Goal: Task Accomplishment & Management: Use online tool/utility

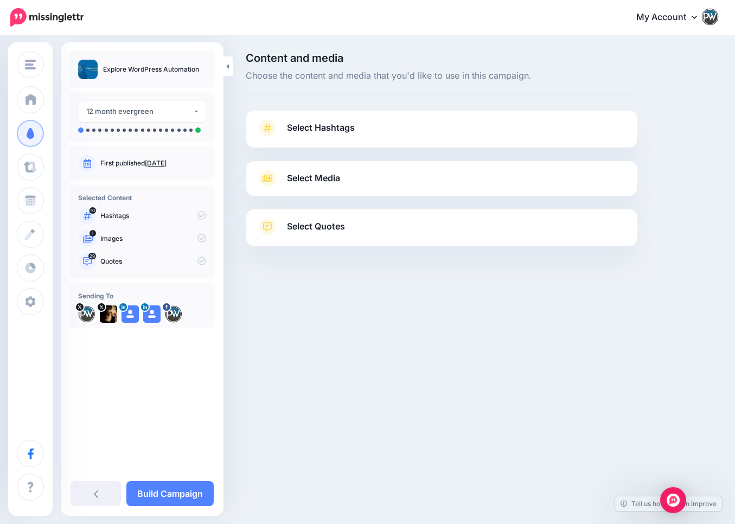
click at [360, 132] on link "Select Hashtags" at bounding box center [442, 133] width 370 height 28
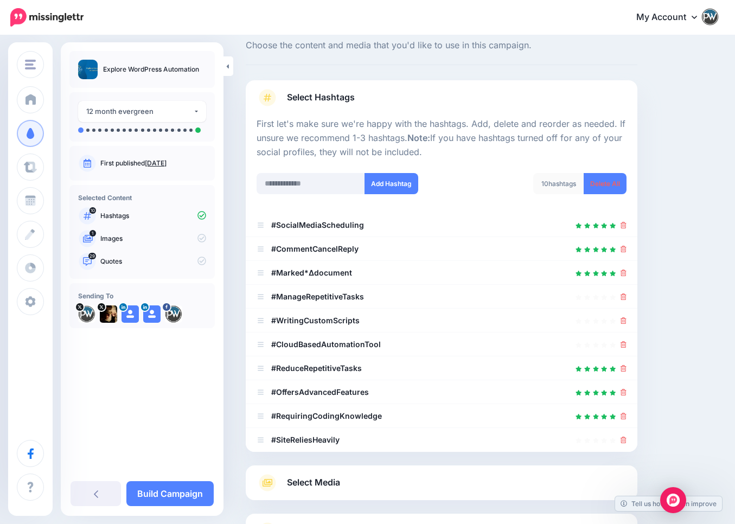
scroll to position [52, 0]
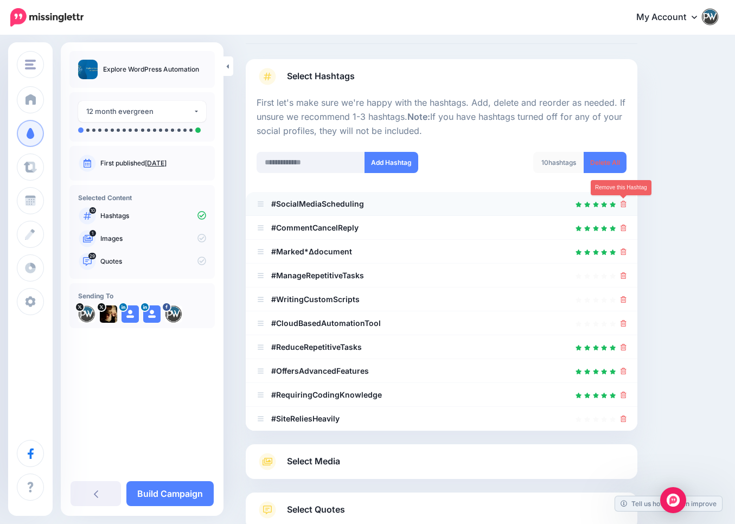
click at [625, 203] on icon at bounding box center [624, 204] width 6 height 7
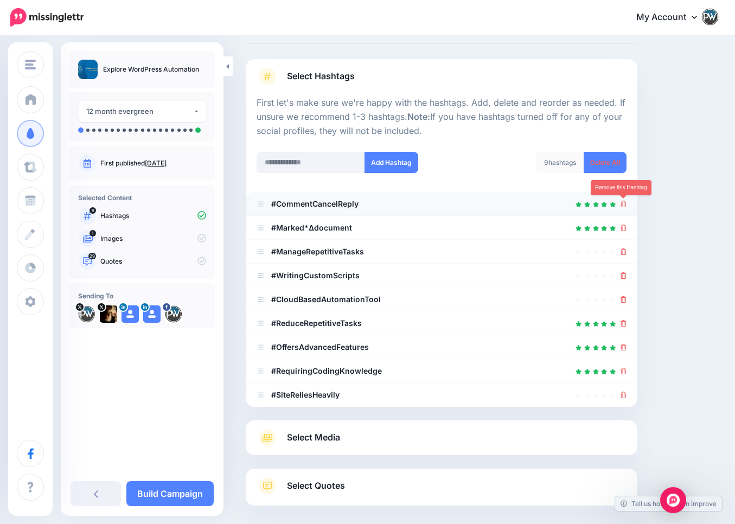
click at [623, 205] on icon at bounding box center [624, 204] width 6 height 7
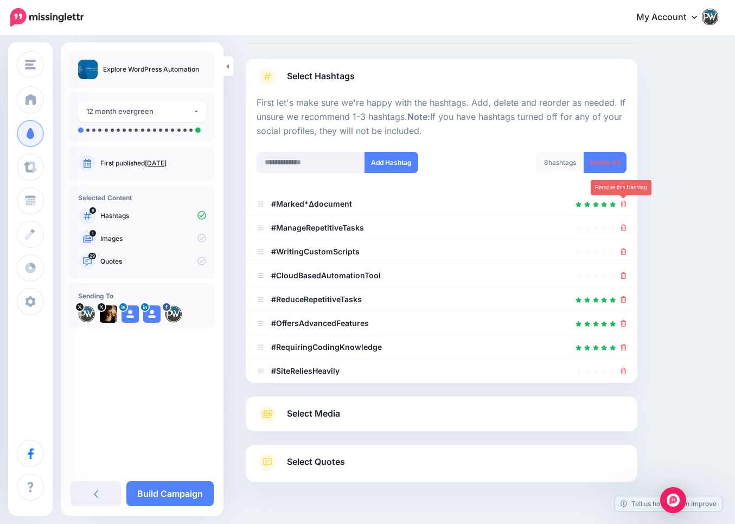
click at [623, 205] on icon at bounding box center [624, 204] width 6 height 7
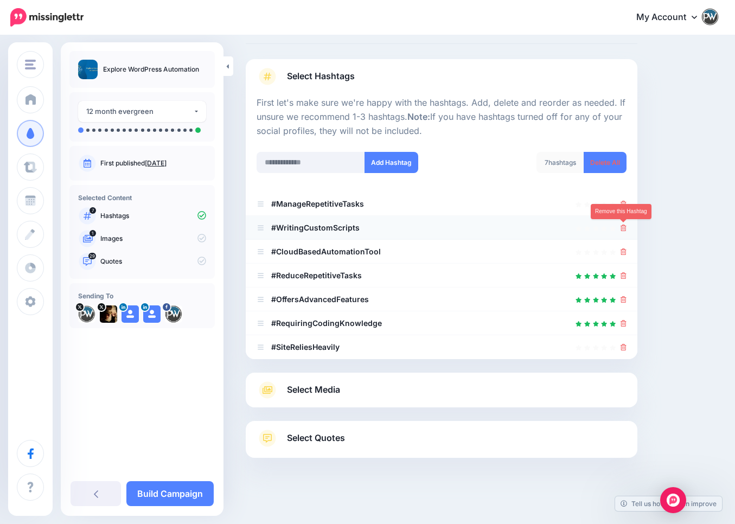
click at [623, 226] on icon at bounding box center [624, 228] width 6 height 7
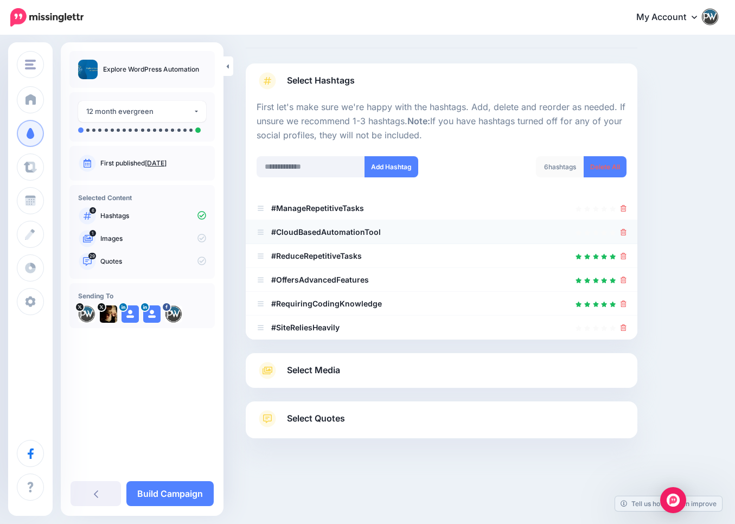
scroll to position [47, 0]
click at [624, 233] on icon at bounding box center [624, 232] width 6 height 7
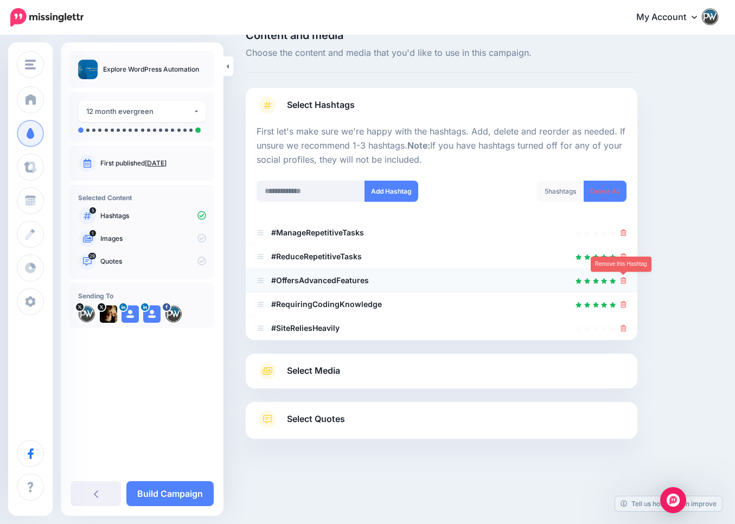
click at [624, 281] on icon at bounding box center [624, 280] width 6 height 7
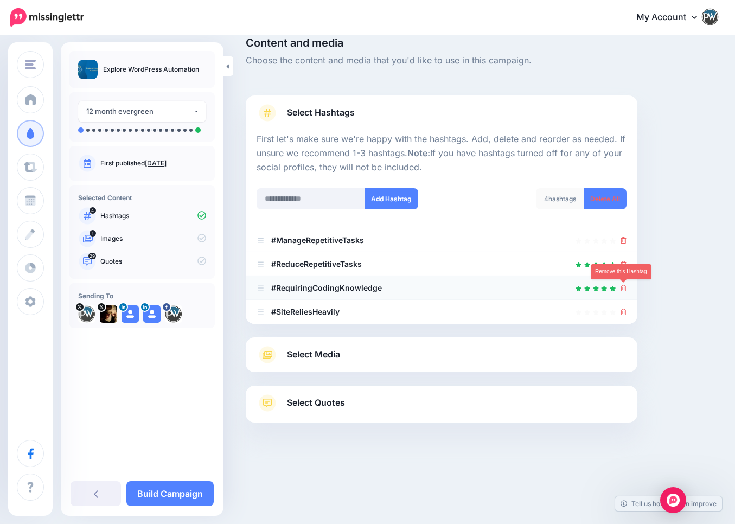
click at [623, 287] on icon at bounding box center [624, 288] width 6 height 7
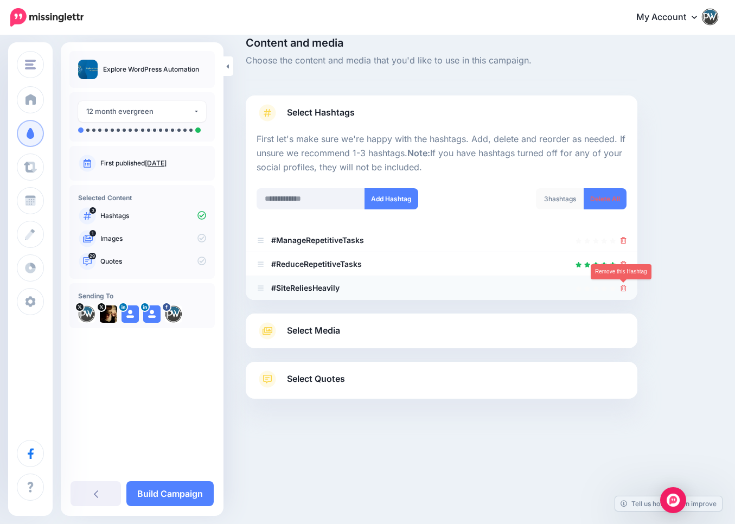
click at [624, 287] on icon at bounding box center [624, 288] width 6 height 7
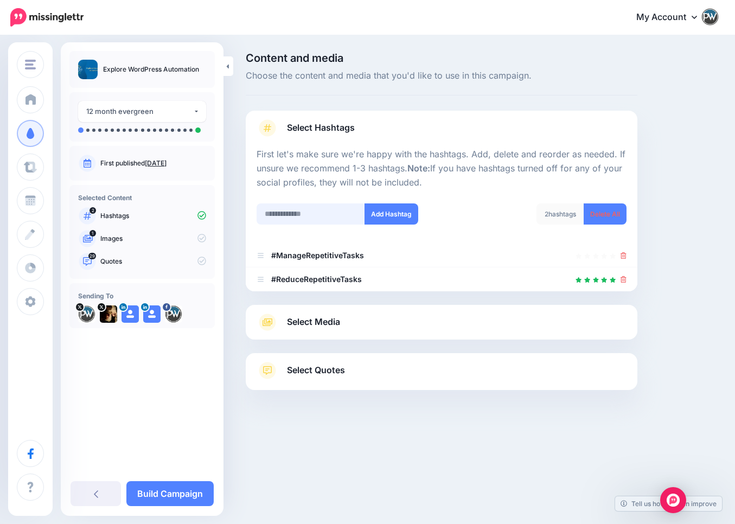
click at [291, 215] on input "text" at bounding box center [311, 213] width 108 height 21
type input "**********"
click at [387, 213] on button "Add Hashtag" at bounding box center [392, 213] width 54 height 21
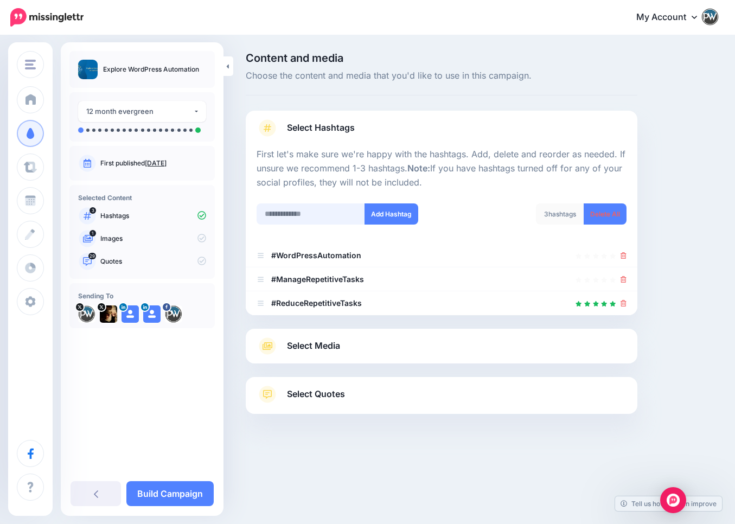
click at [298, 215] on input "text" at bounding box center [311, 213] width 108 height 21
type input "*********"
click at [397, 214] on button "Add Hashtag" at bounding box center [392, 213] width 54 height 21
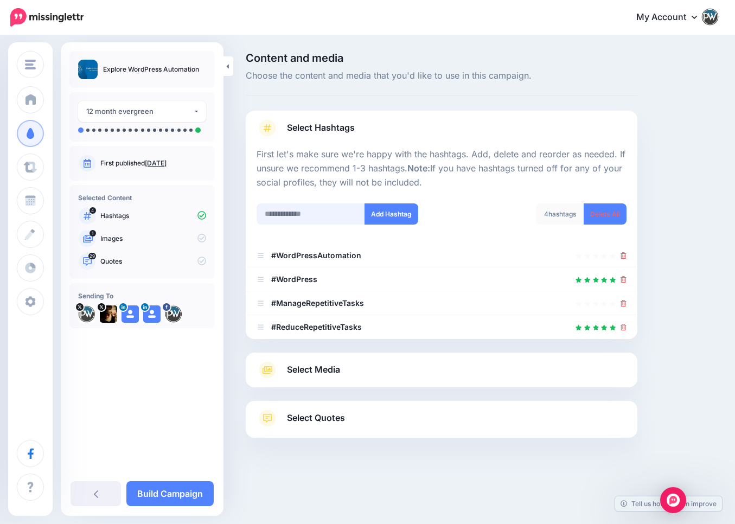
click at [283, 215] on input "text" at bounding box center [311, 213] width 108 height 21
type input "**********"
click at [391, 215] on button "Add Hashtag" at bounding box center [392, 213] width 54 height 21
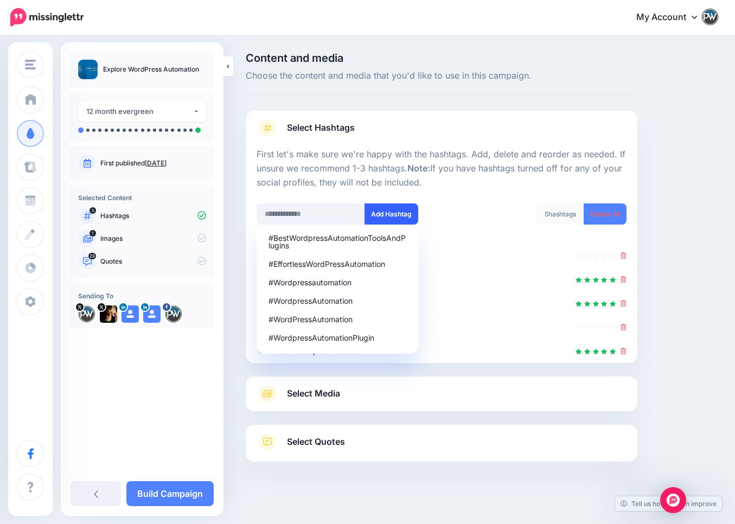
scroll to position [8, 0]
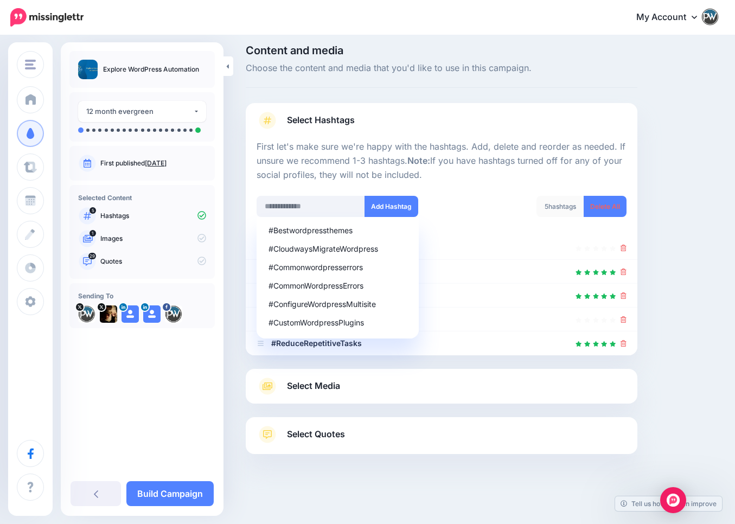
click at [362, 157] on p "First let's make sure we're happy with the hashtags. Add, delete and reorder as…" at bounding box center [442, 161] width 370 height 42
click at [663, 189] on div "Content and media Choose the content and media that you'd like to use in this c…" at bounding box center [482, 276] width 489 height 463
click at [462, 202] on div "5 hashtags Delete All" at bounding box center [538, 213] width 193 height 35
click at [403, 379] on link "Select Media" at bounding box center [442, 386] width 370 height 17
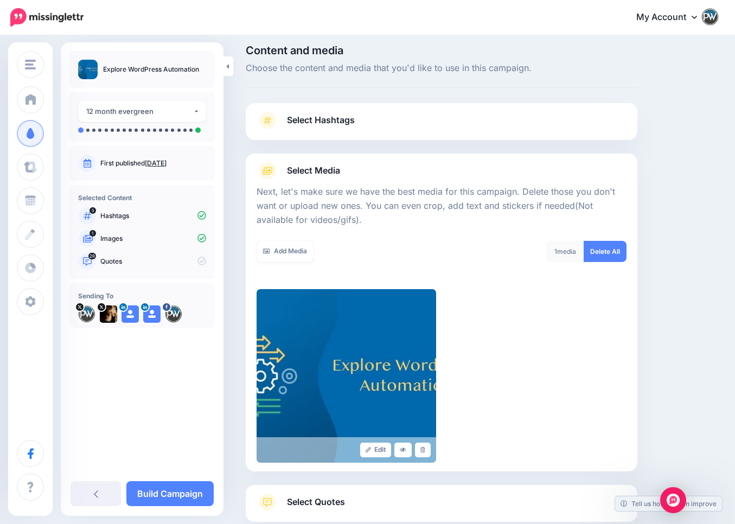
click at [357, 127] on link "Select Hashtags" at bounding box center [442, 126] width 370 height 28
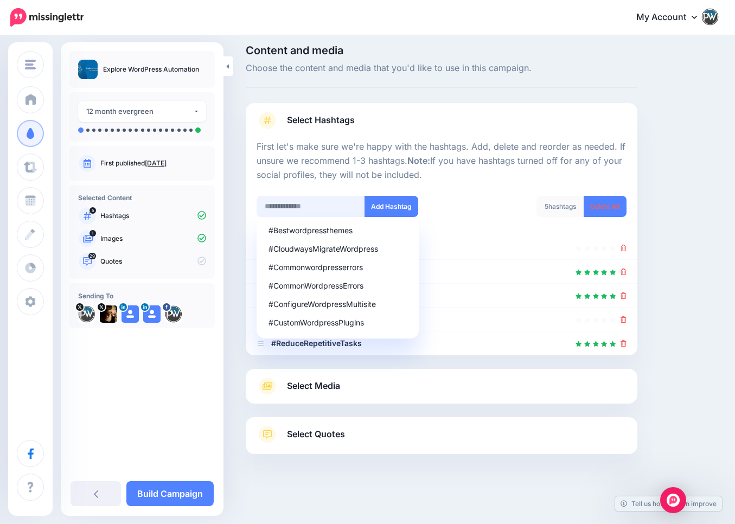
click at [328, 203] on input "text" at bounding box center [311, 206] width 108 height 21
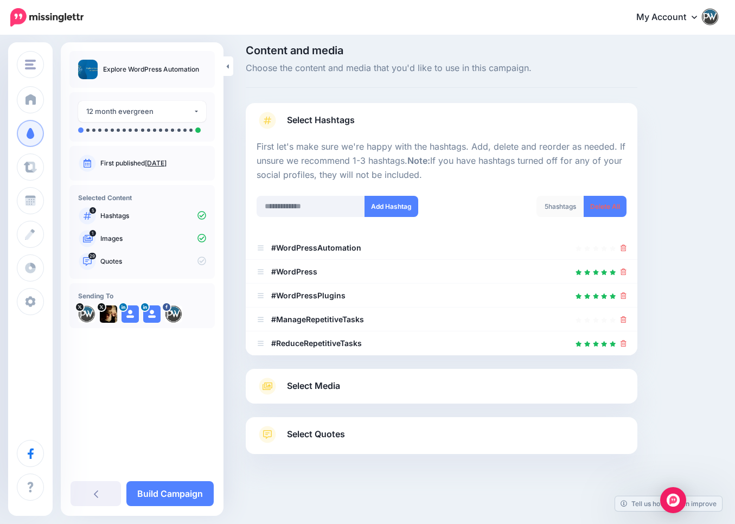
click at [382, 190] on div at bounding box center [442, 189] width 370 height 14
click at [373, 386] on link "Select Media" at bounding box center [442, 386] width 370 height 17
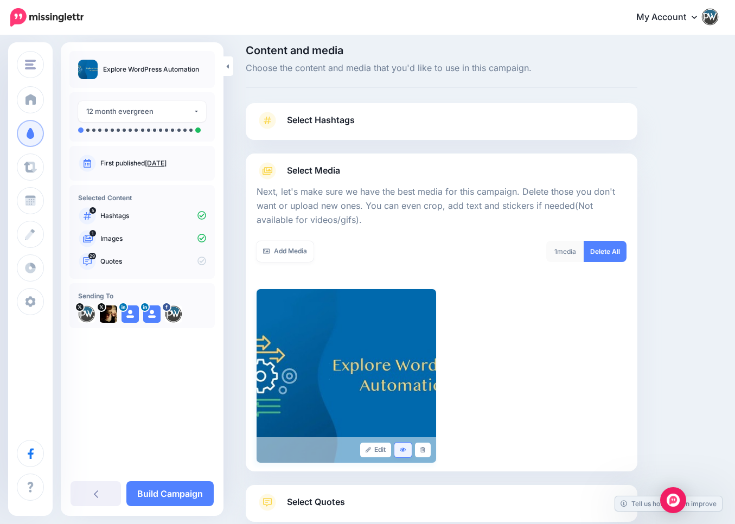
click at [404, 450] on icon at bounding box center [403, 450] width 7 height 4
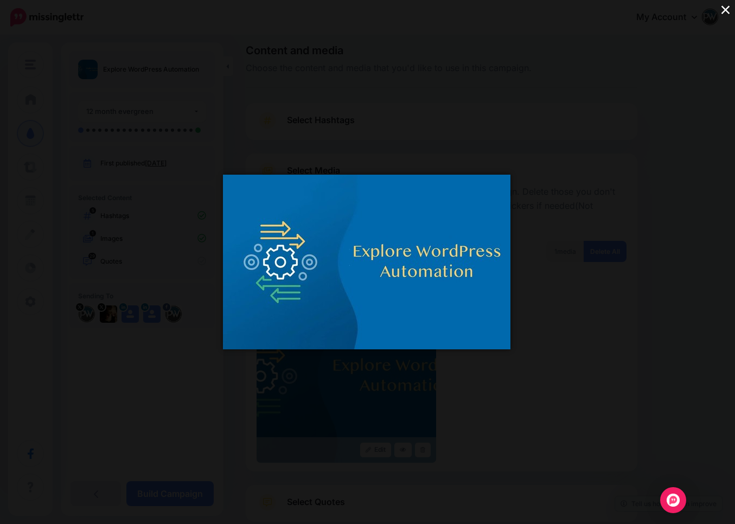
click at [566, 283] on div "×" at bounding box center [367, 262] width 735 height 524
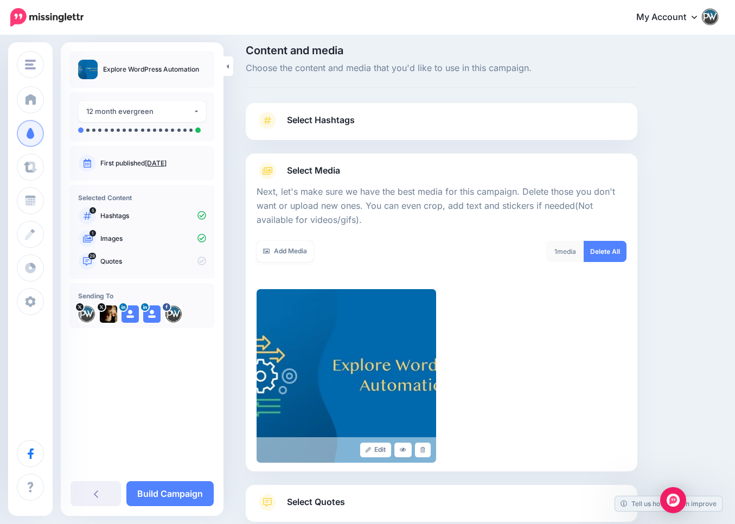
scroll to position [75, 0]
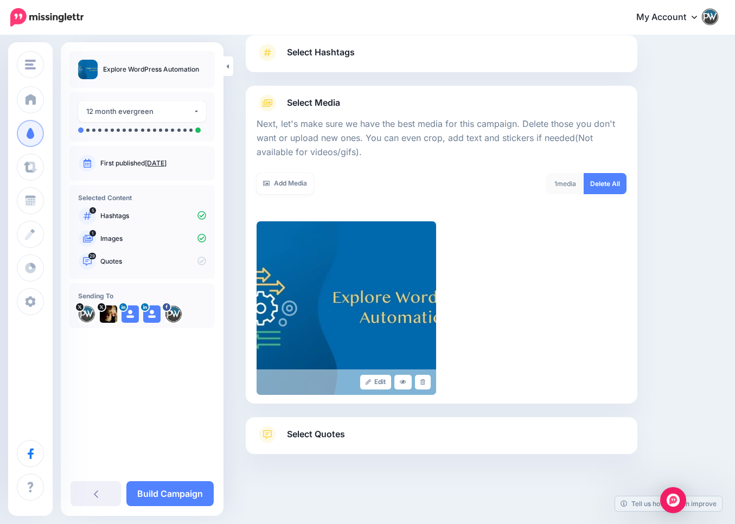
click at [446, 437] on link "Select Quotes" at bounding box center [442, 440] width 370 height 28
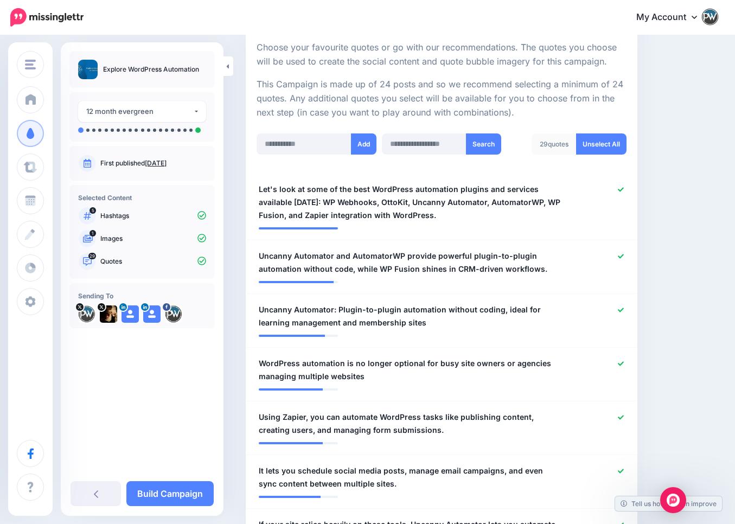
scroll to position [0, 0]
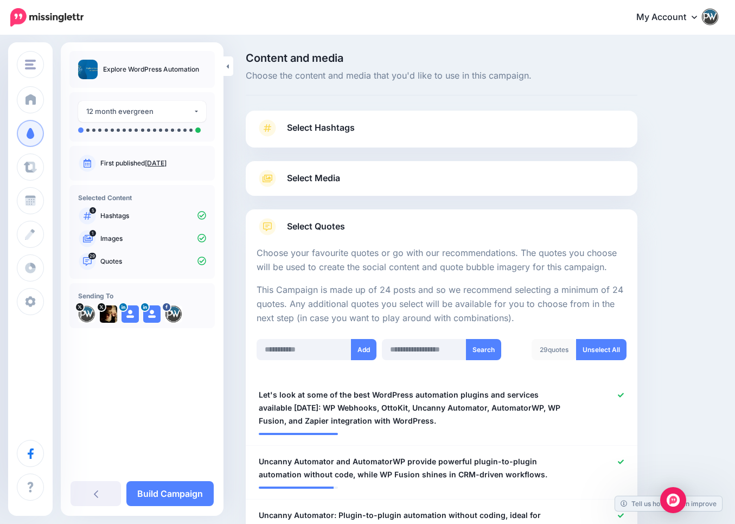
click at [184, 488] on link "Build Campaign" at bounding box center [169, 493] width 87 height 25
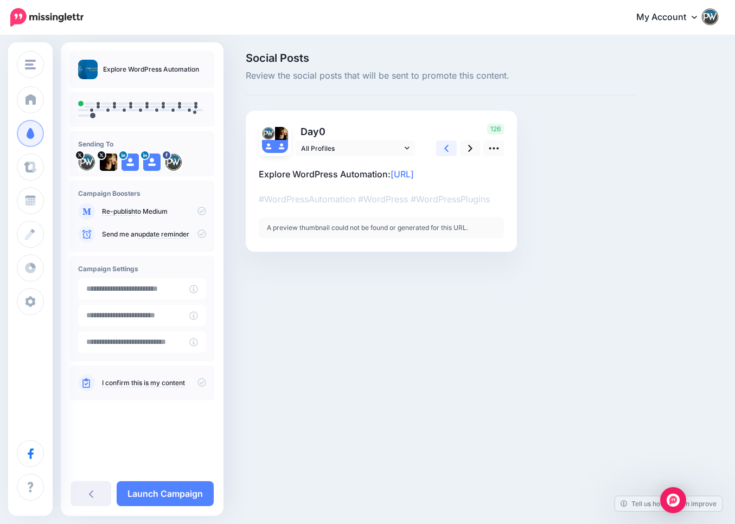
click at [448, 149] on icon at bounding box center [446, 148] width 4 height 11
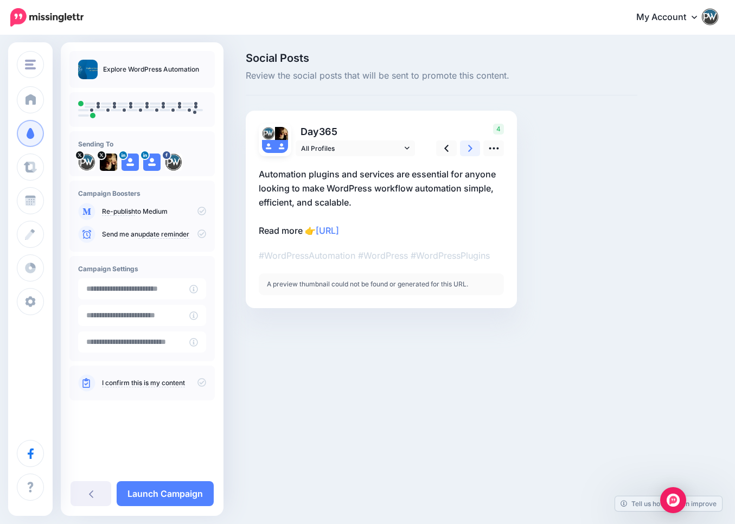
click at [470, 150] on icon at bounding box center [470, 148] width 4 height 7
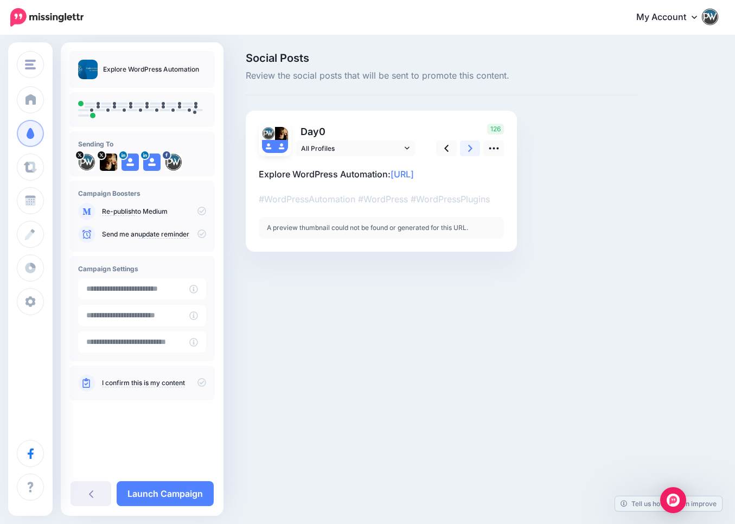
click at [470, 150] on icon at bounding box center [470, 148] width 4 height 7
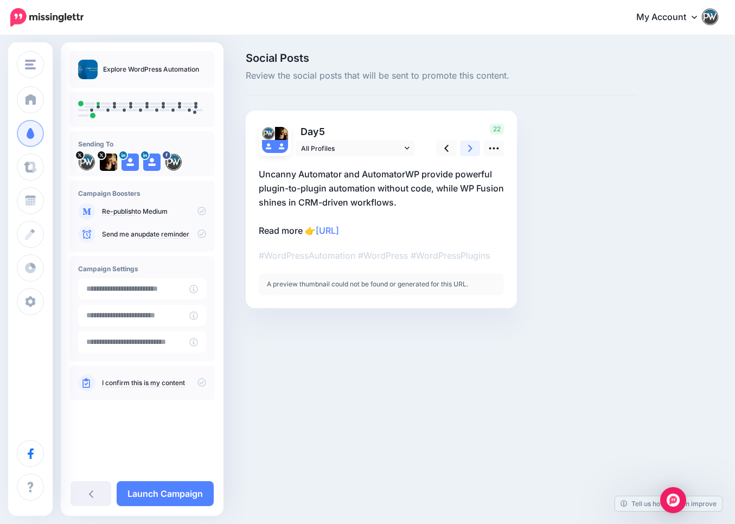
click at [470, 150] on icon at bounding box center [470, 148] width 4 height 7
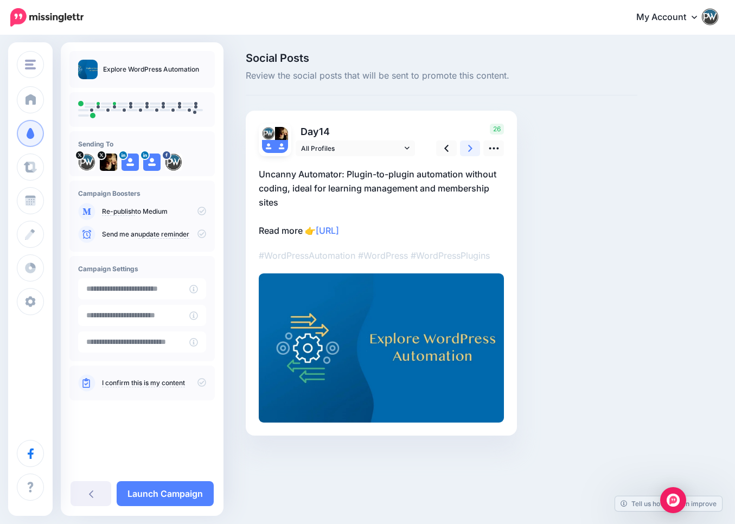
click at [470, 150] on icon at bounding box center [470, 148] width 4 height 7
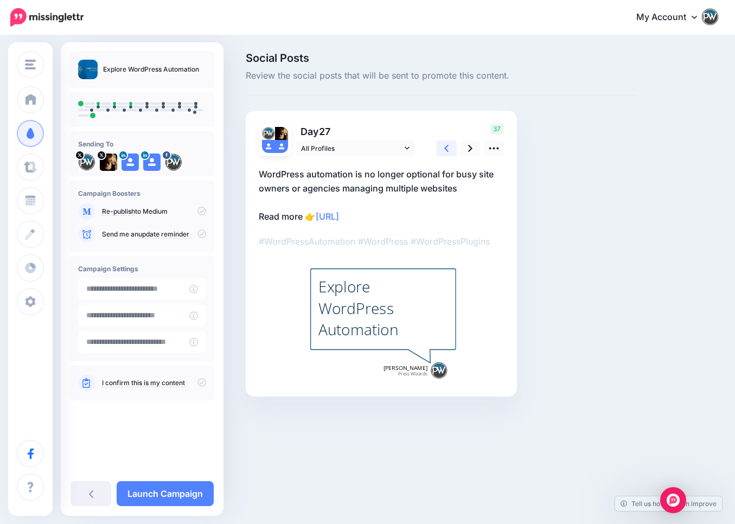
click at [443, 148] on link at bounding box center [446, 148] width 21 height 16
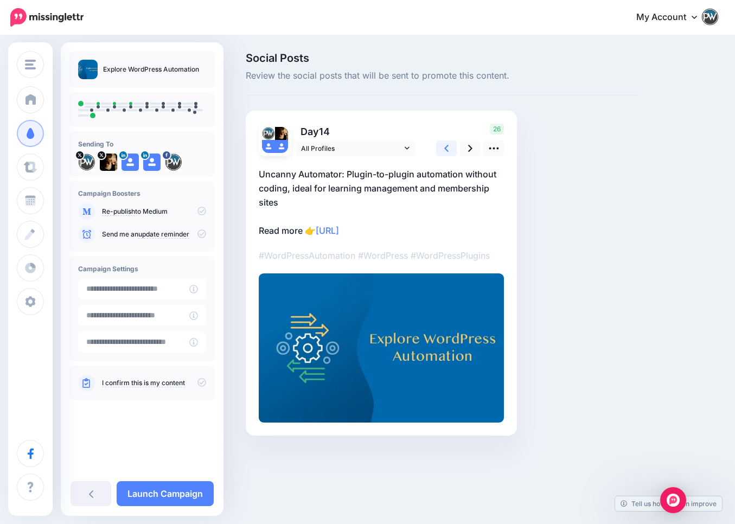
click at [443, 148] on link at bounding box center [446, 148] width 21 height 16
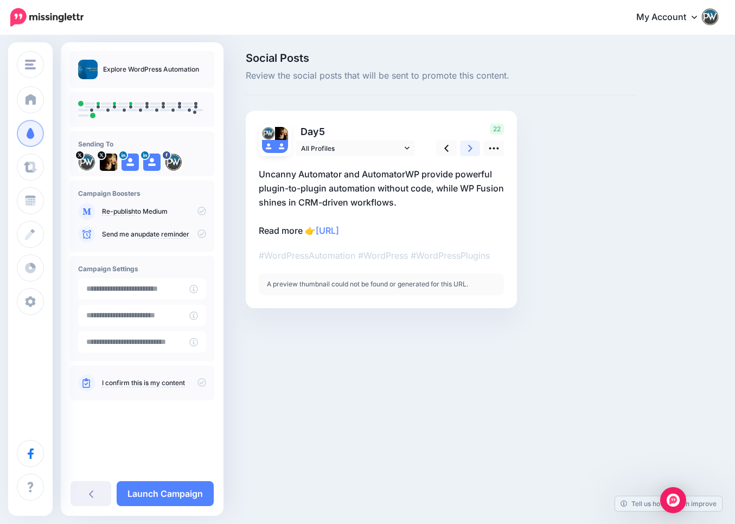
click at [467, 148] on link at bounding box center [470, 148] width 21 height 16
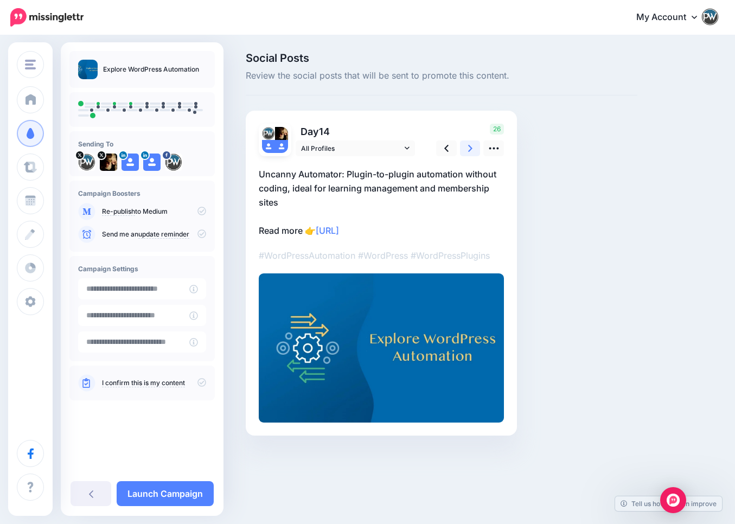
click at [467, 148] on link at bounding box center [470, 148] width 21 height 16
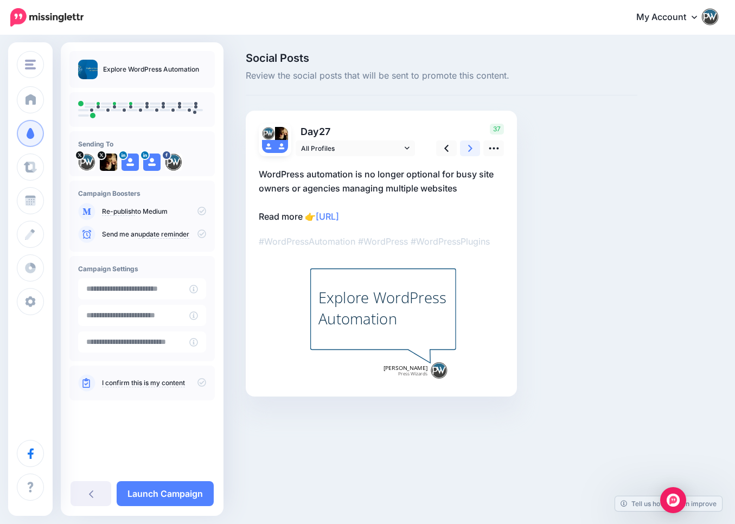
click at [467, 148] on link at bounding box center [470, 148] width 21 height 16
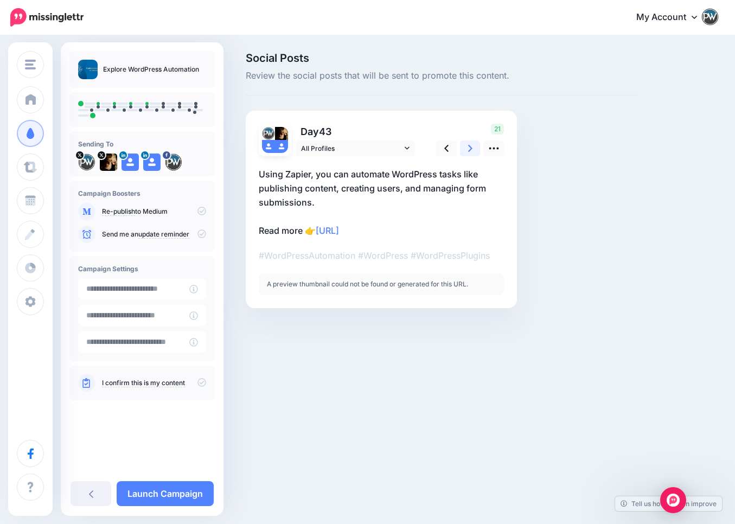
click at [467, 148] on link at bounding box center [470, 148] width 21 height 16
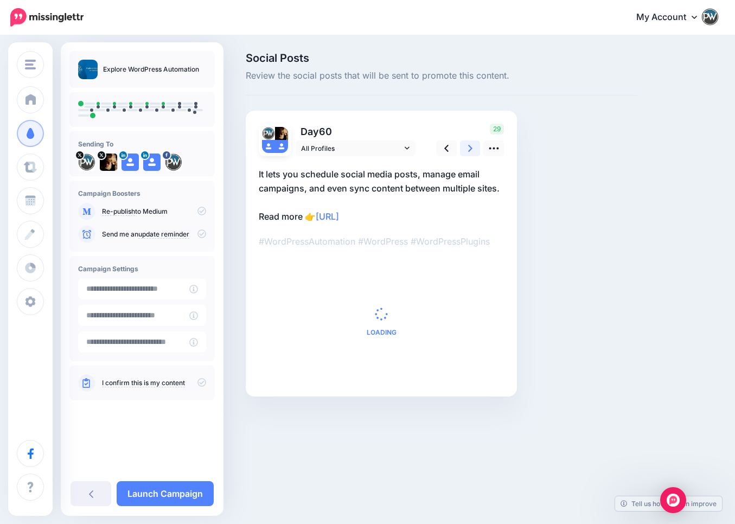
click at [467, 148] on link at bounding box center [470, 148] width 21 height 16
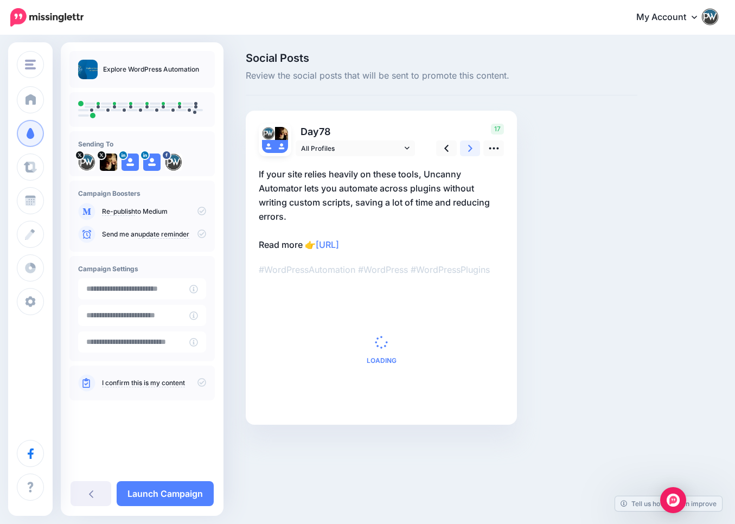
click at [467, 148] on link at bounding box center [470, 148] width 21 height 16
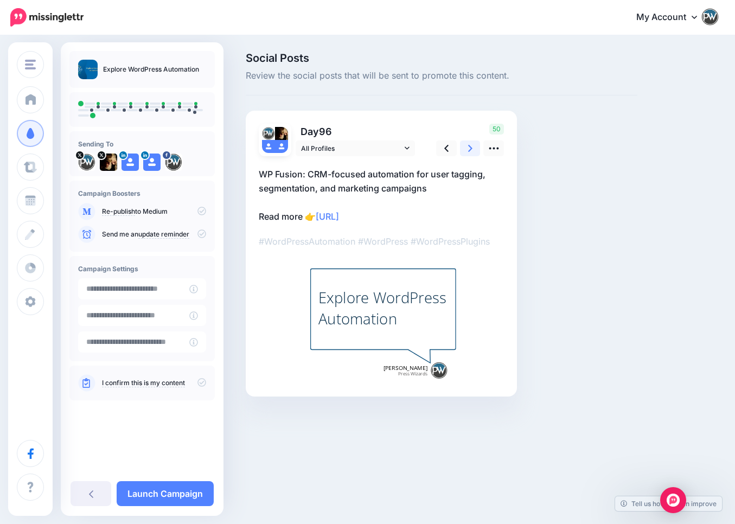
click at [467, 148] on link at bounding box center [470, 148] width 21 height 16
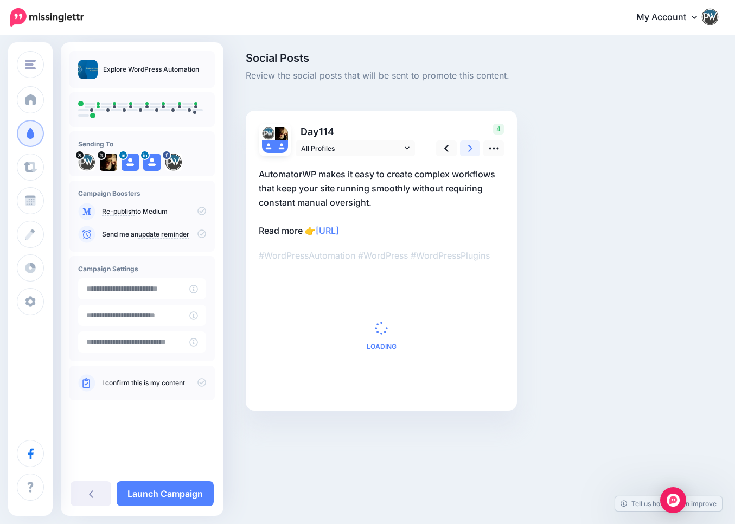
click at [467, 148] on link at bounding box center [470, 148] width 21 height 16
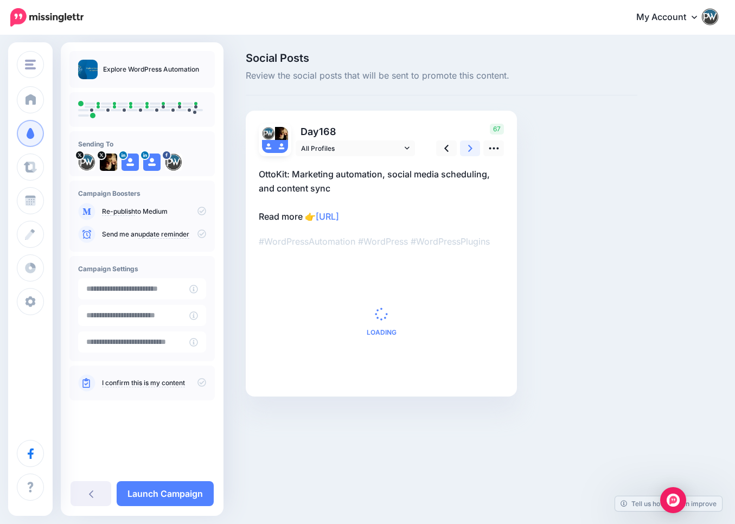
click at [467, 148] on link at bounding box center [470, 148] width 21 height 16
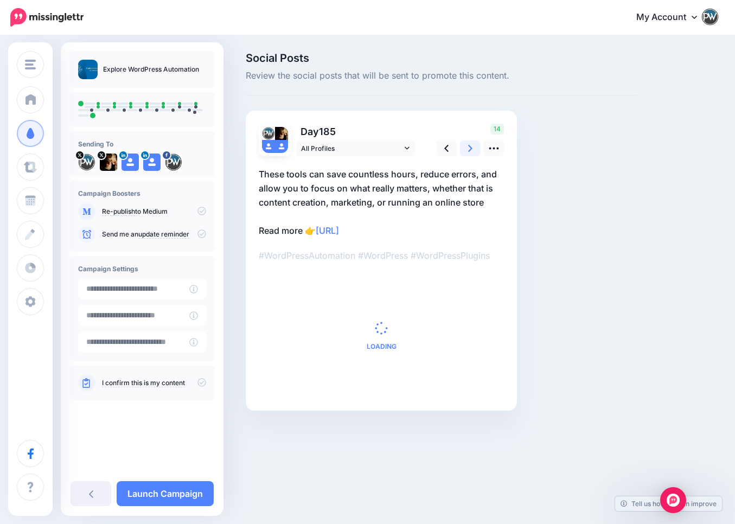
click at [467, 148] on link at bounding box center [470, 148] width 21 height 16
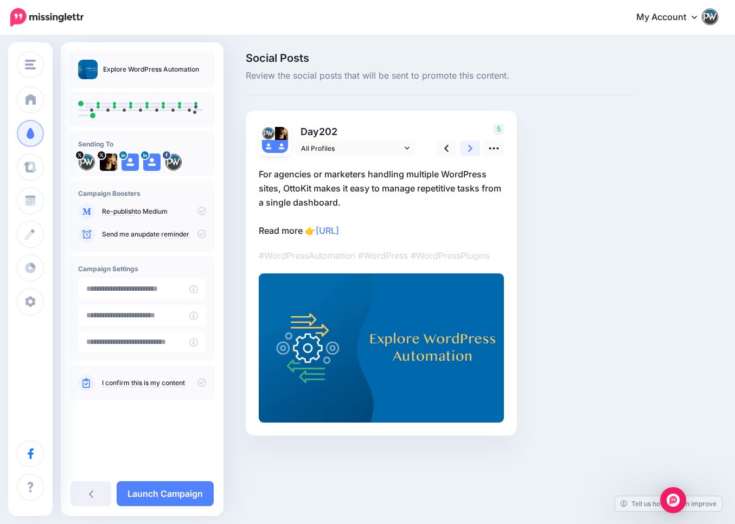
click at [467, 148] on link at bounding box center [470, 148] width 21 height 16
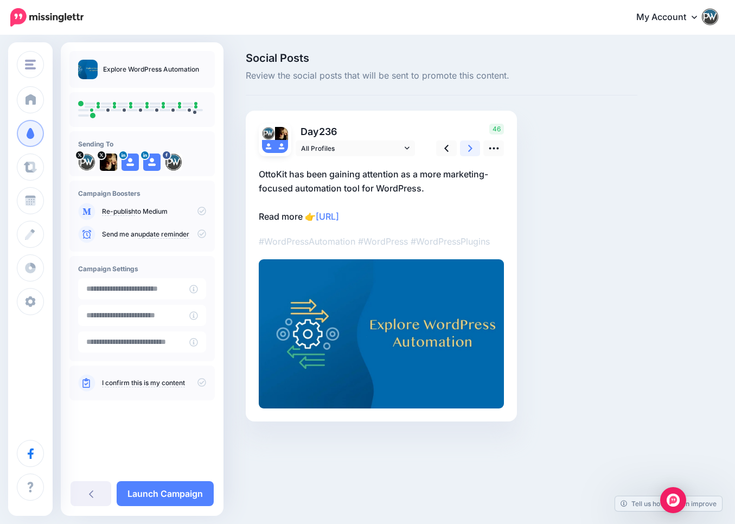
click at [467, 148] on link at bounding box center [470, 148] width 21 height 16
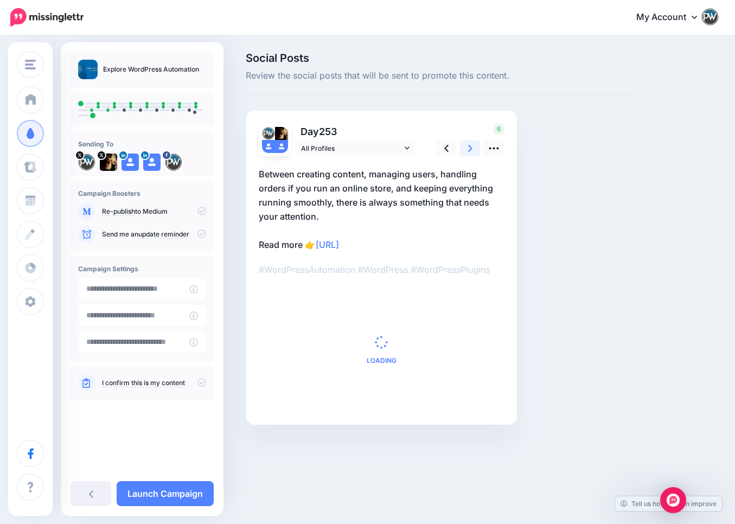
click at [467, 148] on link at bounding box center [470, 148] width 21 height 16
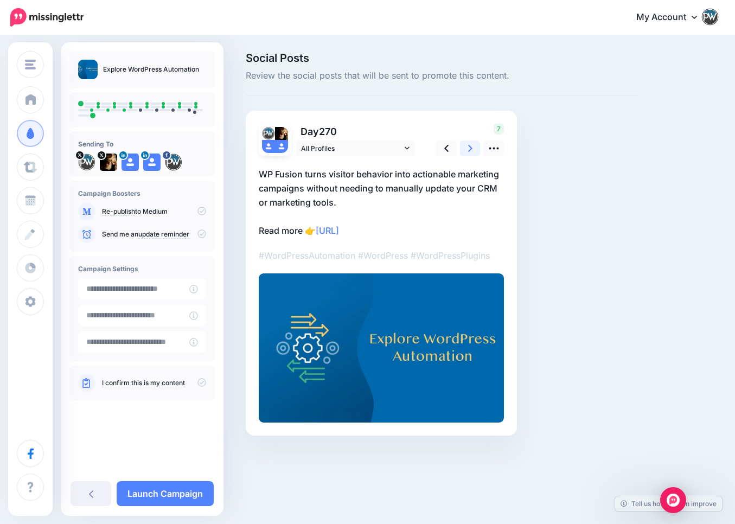
click at [467, 148] on link at bounding box center [470, 148] width 21 height 16
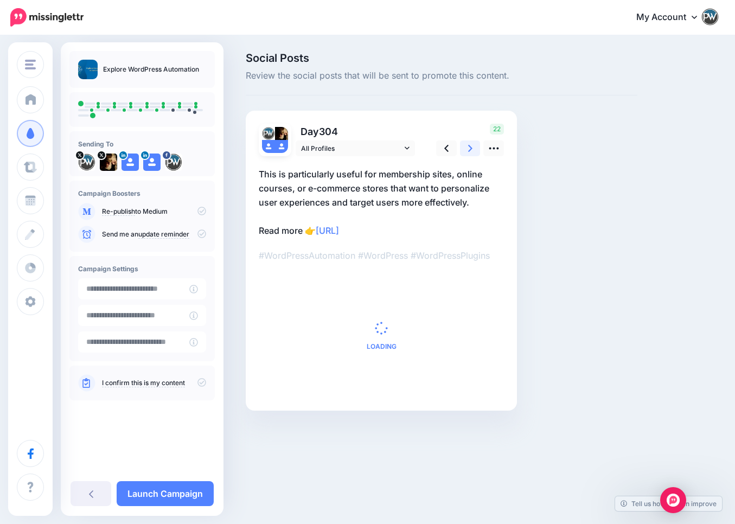
click at [467, 148] on link at bounding box center [470, 148] width 21 height 16
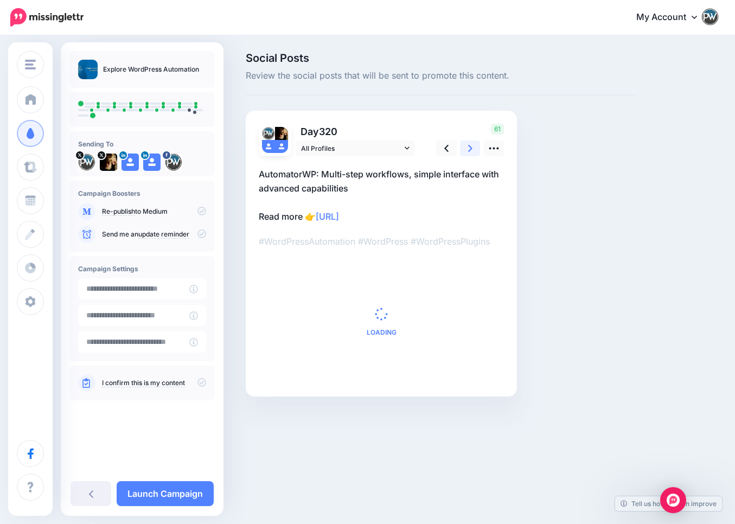
click at [467, 148] on link at bounding box center [470, 148] width 21 height 16
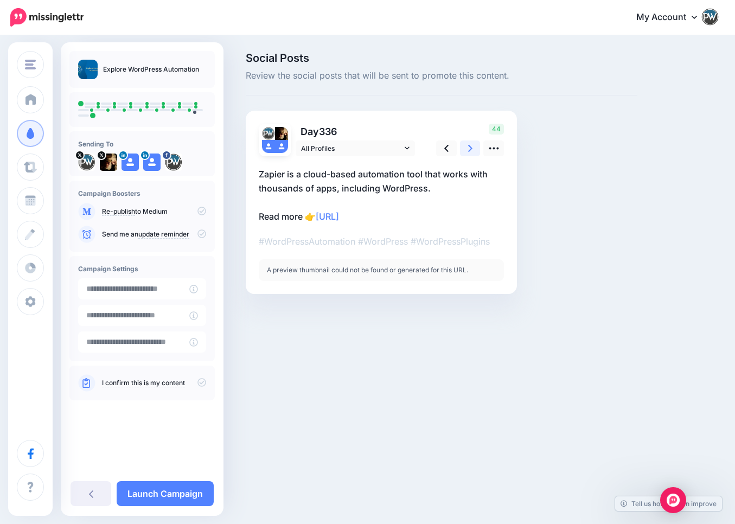
click at [467, 148] on link at bounding box center [470, 148] width 21 height 16
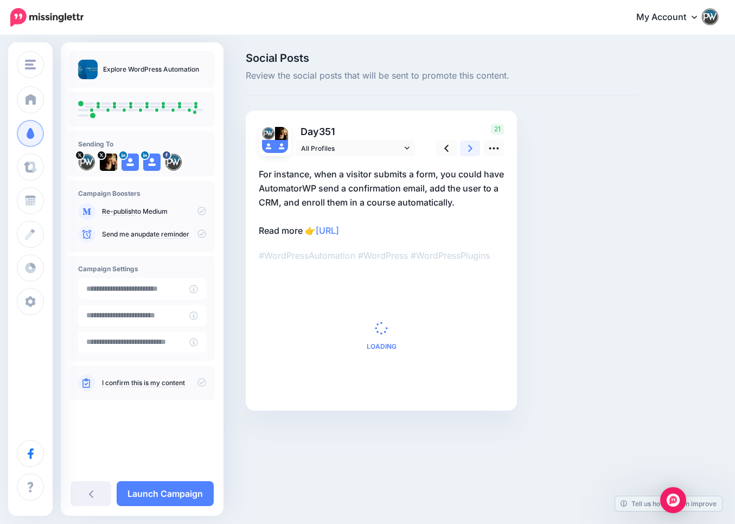
click at [467, 148] on link at bounding box center [470, 148] width 21 height 16
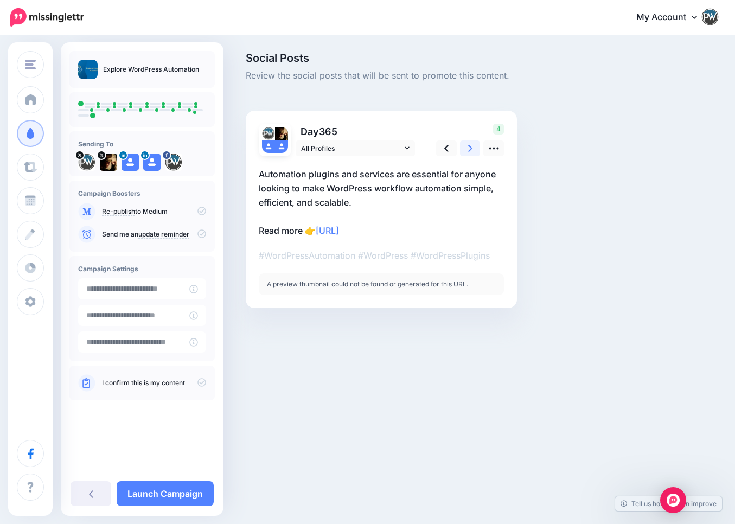
click at [467, 148] on link at bounding box center [470, 148] width 21 height 16
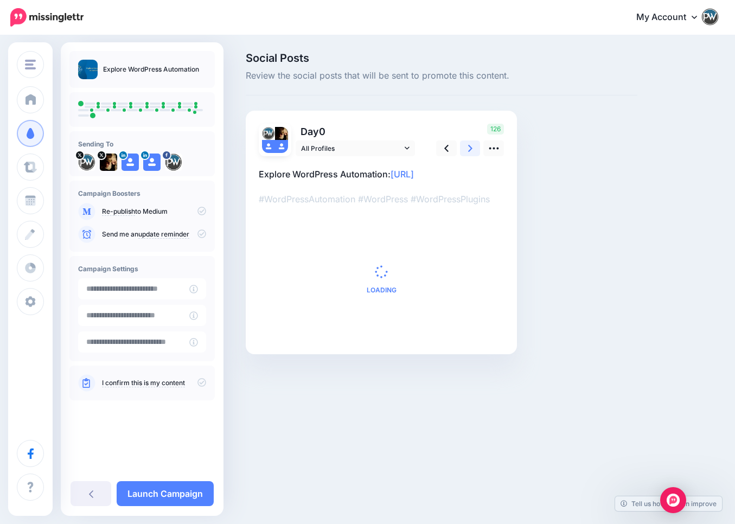
click at [467, 148] on link at bounding box center [470, 148] width 21 height 16
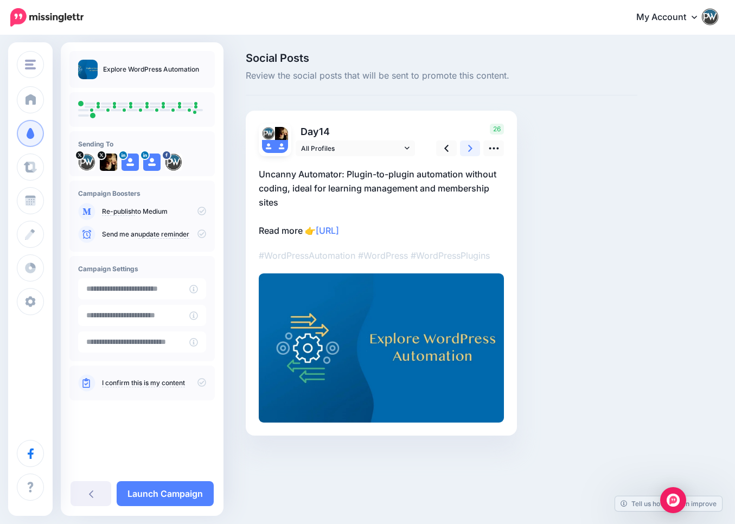
click at [467, 148] on link at bounding box center [470, 148] width 21 height 16
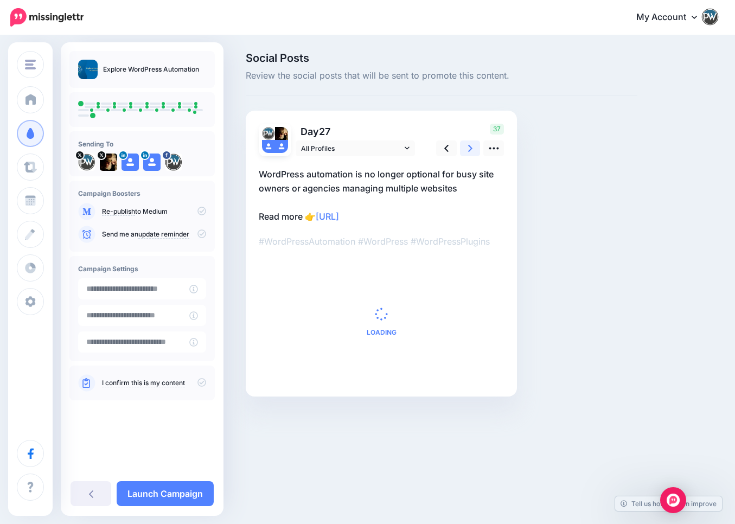
click at [467, 148] on link at bounding box center [470, 148] width 21 height 16
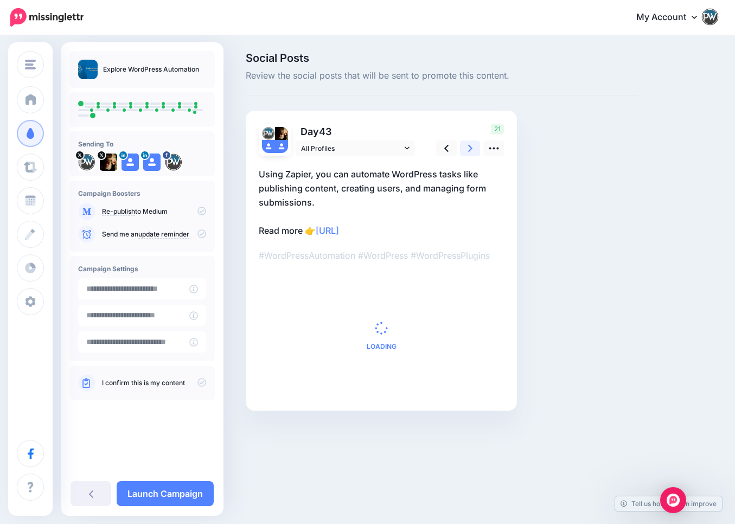
click at [467, 148] on link at bounding box center [470, 148] width 21 height 16
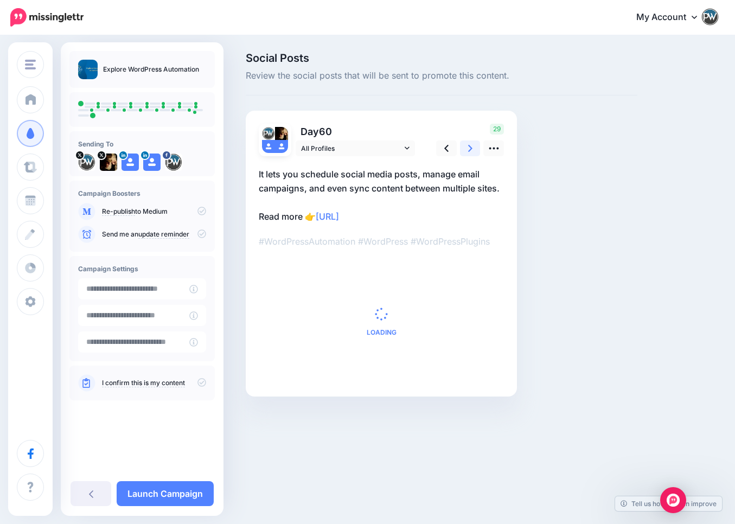
click at [467, 148] on link at bounding box center [470, 148] width 21 height 16
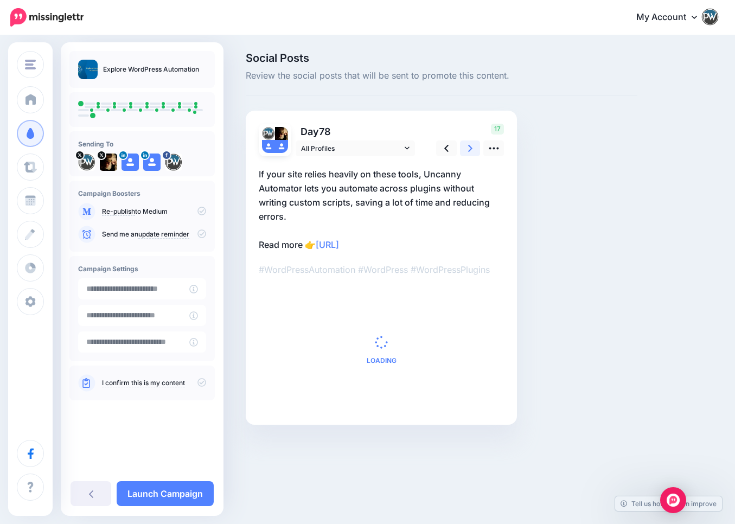
click at [467, 148] on link at bounding box center [470, 148] width 21 height 16
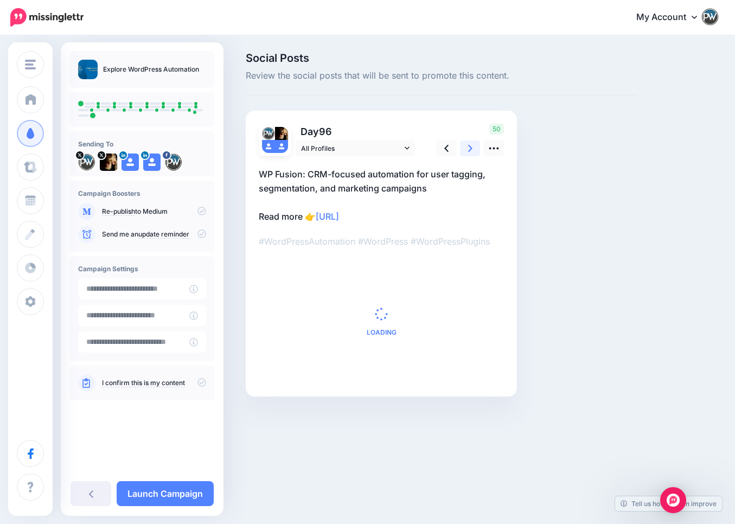
click at [467, 148] on link at bounding box center [470, 148] width 21 height 16
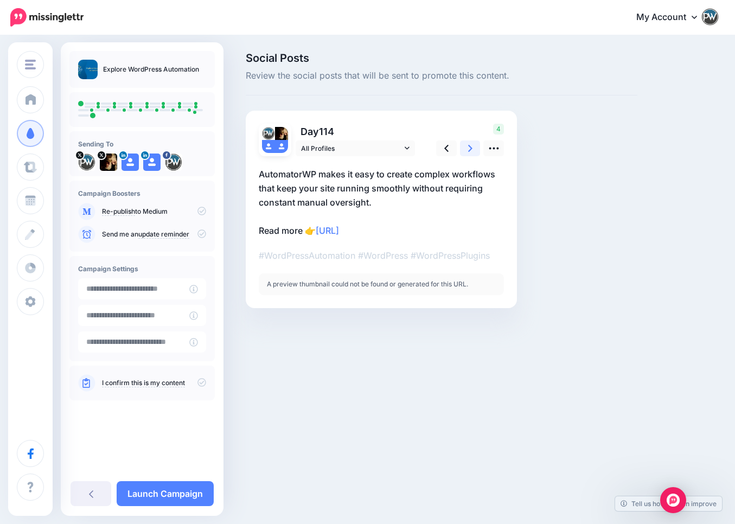
click at [467, 148] on link at bounding box center [470, 148] width 21 height 16
click at [451, 146] on link at bounding box center [446, 148] width 21 height 16
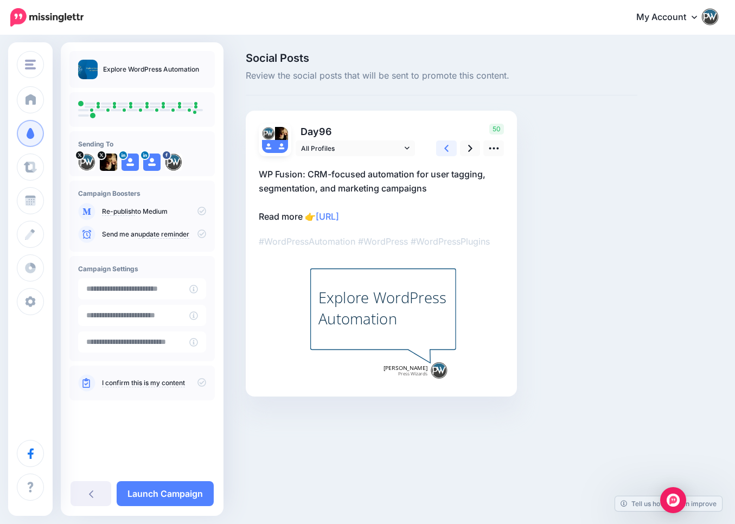
click at [451, 146] on link at bounding box center [446, 148] width 21 height 16
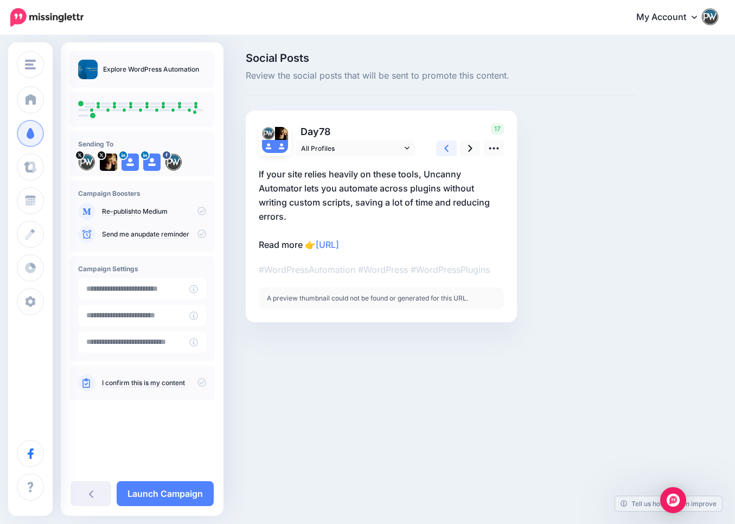
click at [451, 146] on link at bounding box center [446, 148] width 21 height 16
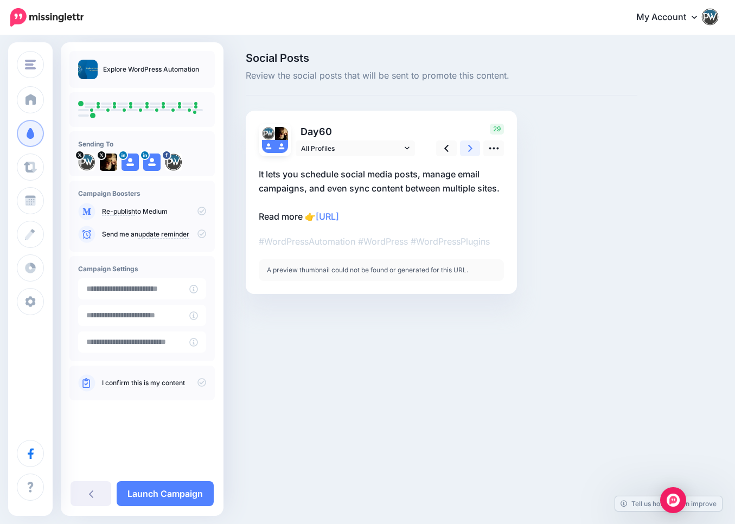
click at [475, 146] on link at bounding box center [470, 148] width 21 height 16
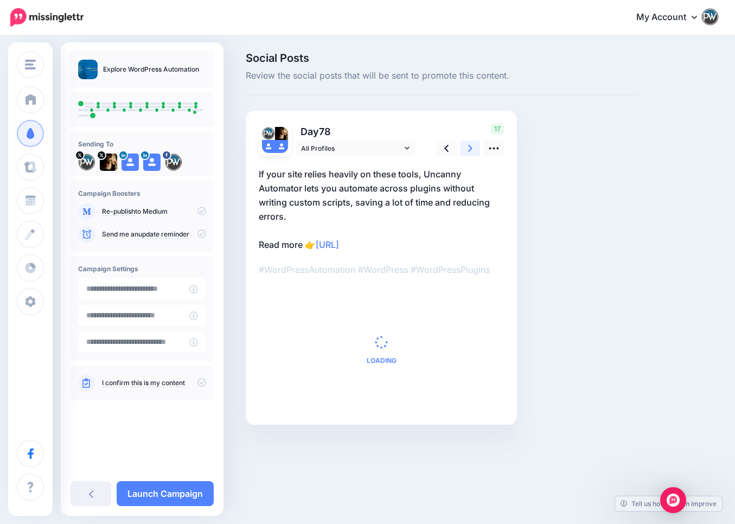
click at [475, 146] on link at bounding box center [470, 148] width 21 height 16
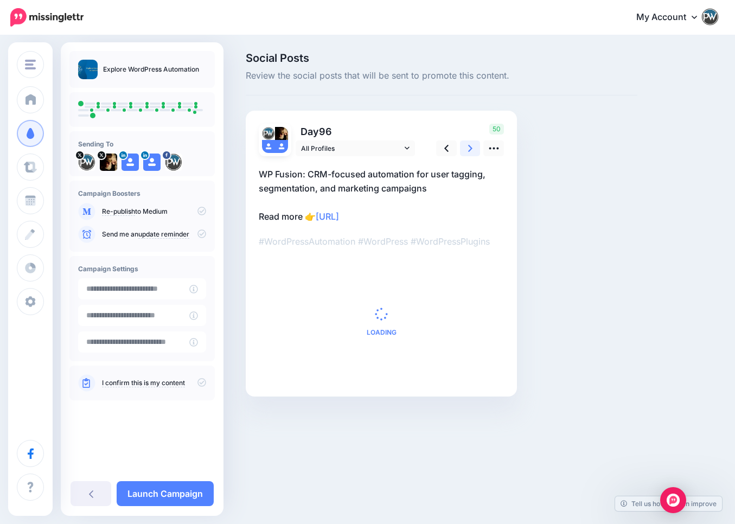
click at [475, 146] on link at bounding box center [470, 148] width 21 height 16
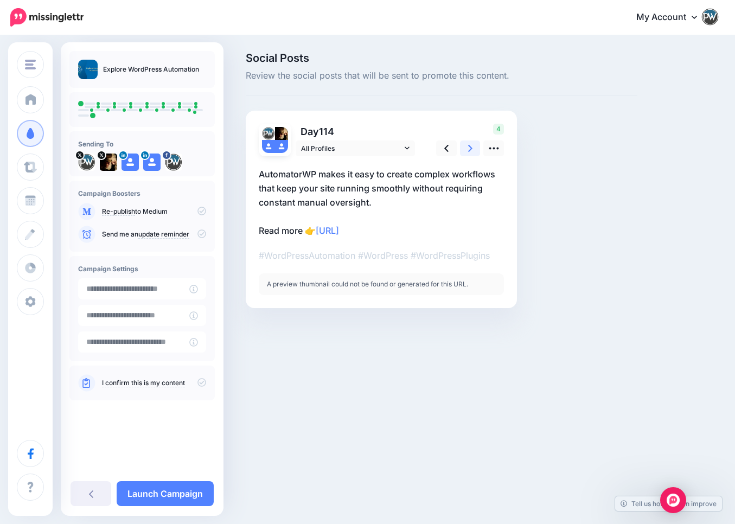
click at [475, 146] on link at bounding box center [470, 148] width 21 height 16
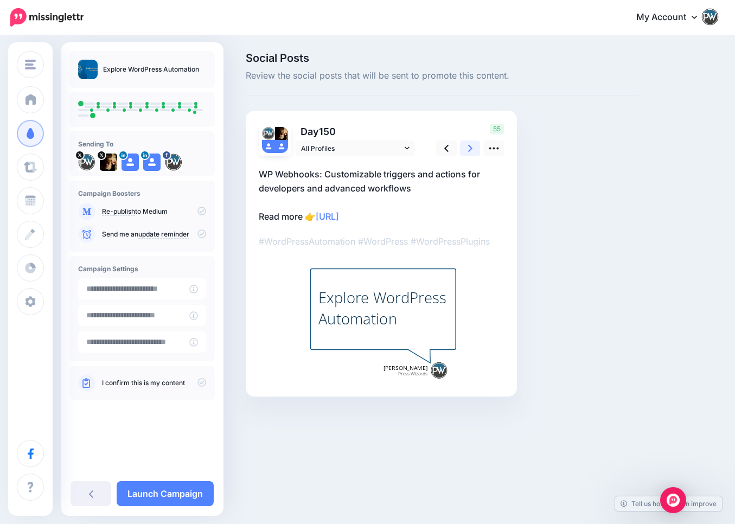
click at [475, 146] on link at bounding box center [470, 148] width 21 height 16
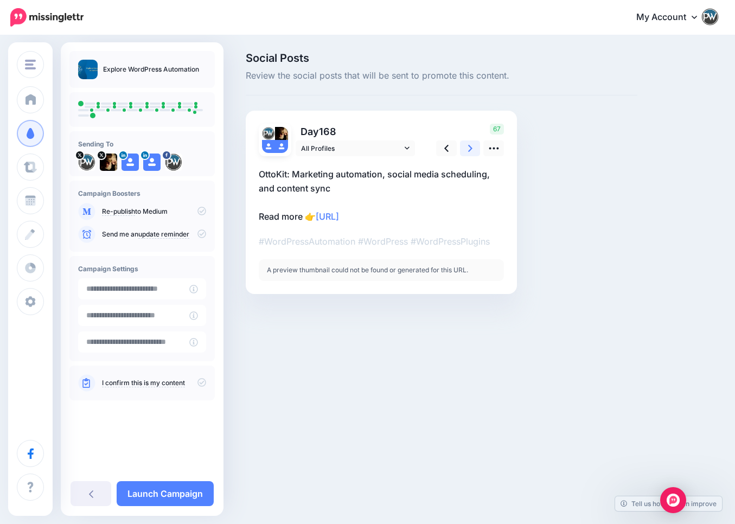
click at [475, 146] on link at bounding box center [470, 148] width 21 height 16
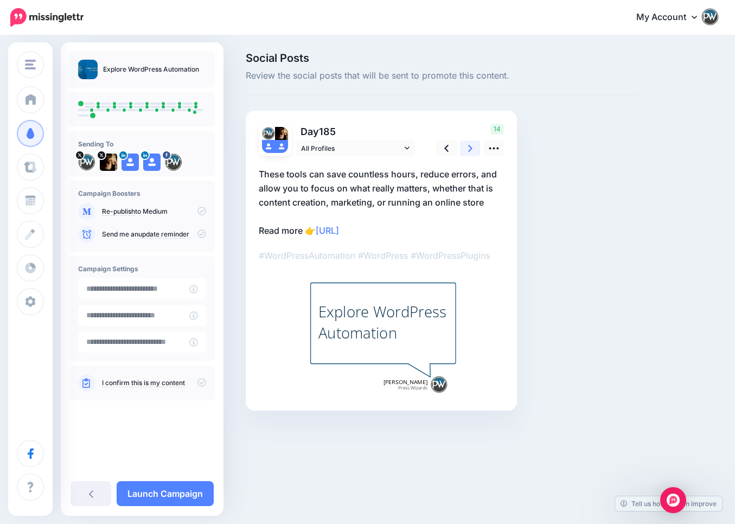
click at [472, 146] on link at bounding box center [470, 148] width 21 height 16
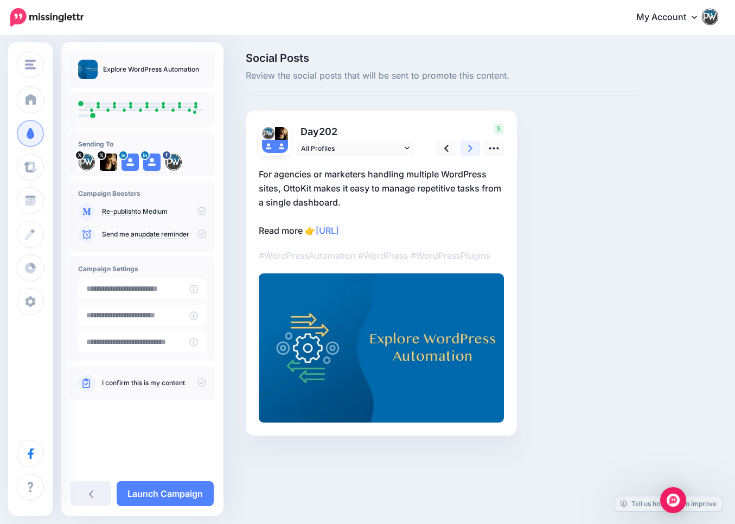
click at [472, 146] on link at bounding box center [470, 148] width 21 height 16
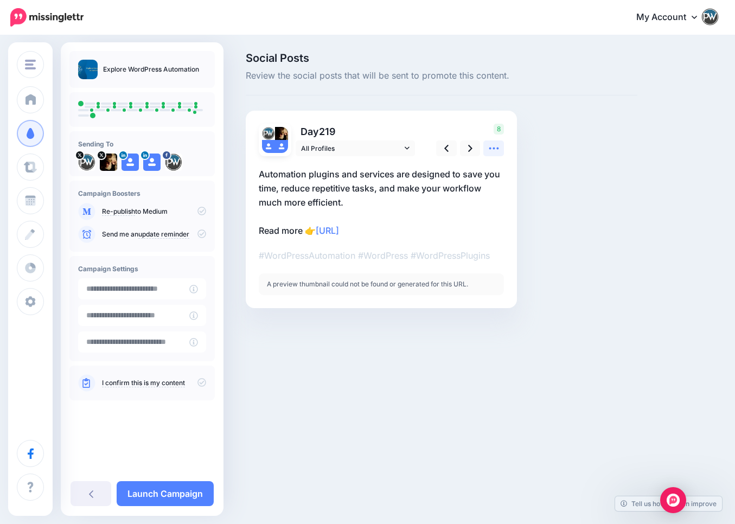
click at [496, 149] on icon at bounding box center [493, 148] width 11 height 11
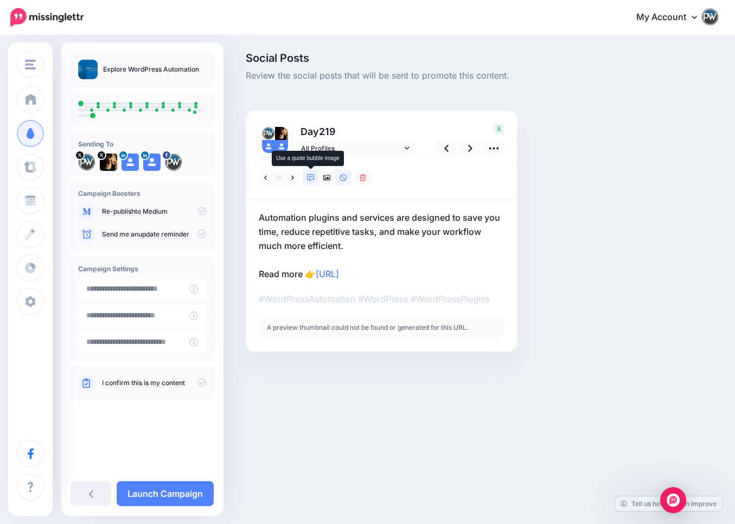
click at [310, 175] on icon at bounding box center [311, 178] width 8 height 8
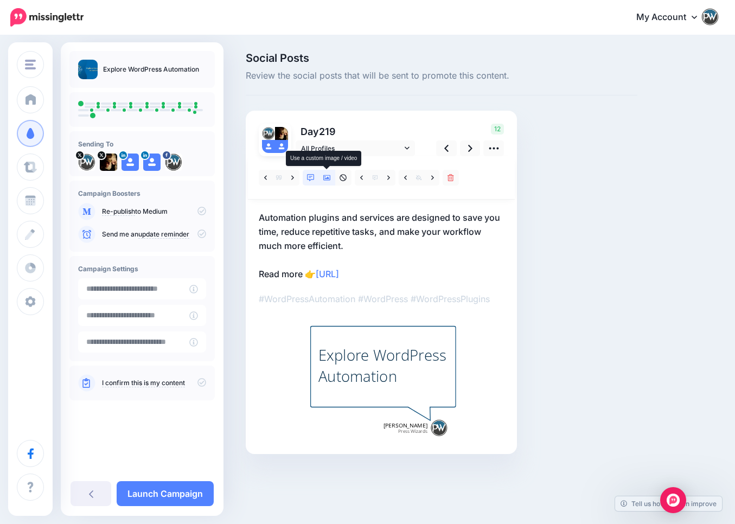
click at [327, 177] on icon at bounding box center [327, 178] width 8 height 8
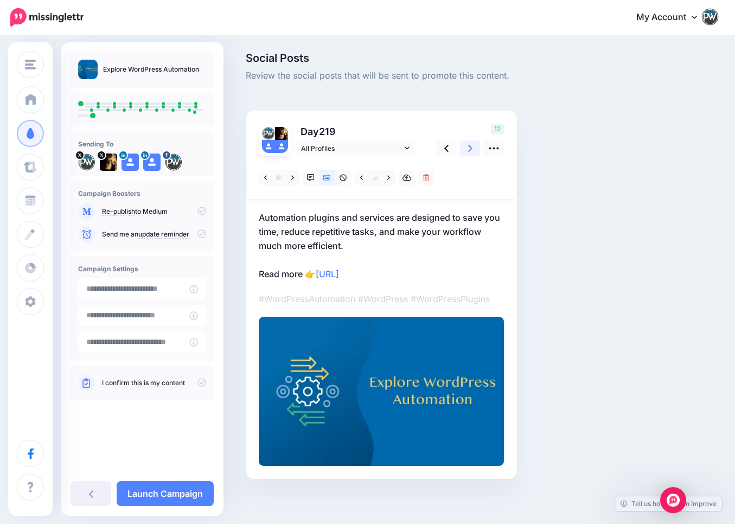
click at [470, 149] on icon at bounding box center [470, 148] width 4 height 11
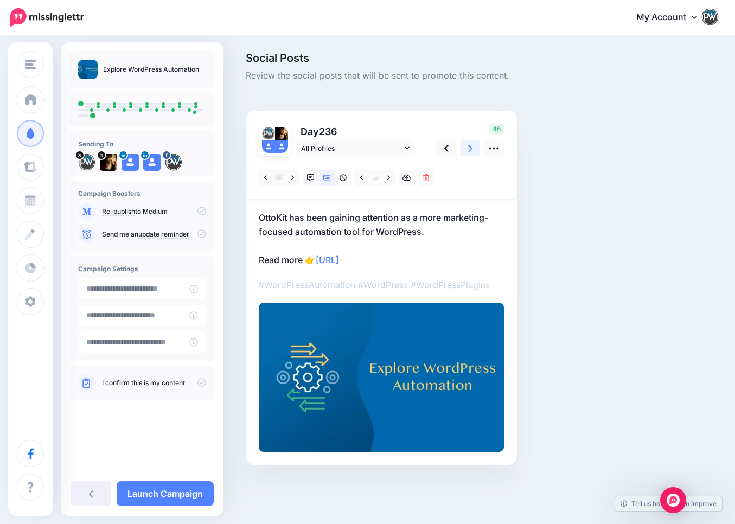
click at [470, 149] on icon at bounding box center [470, 148] width 4 height 11
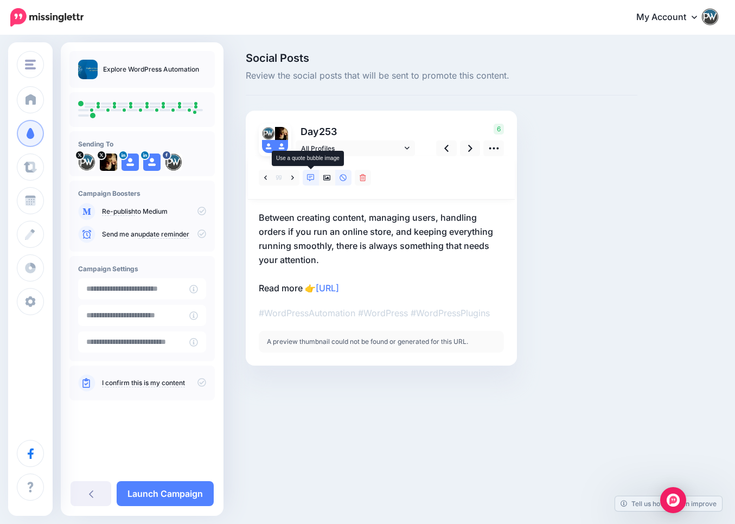
click at [315, 178] on link at bounding box center [311, 178] width 16 height 16
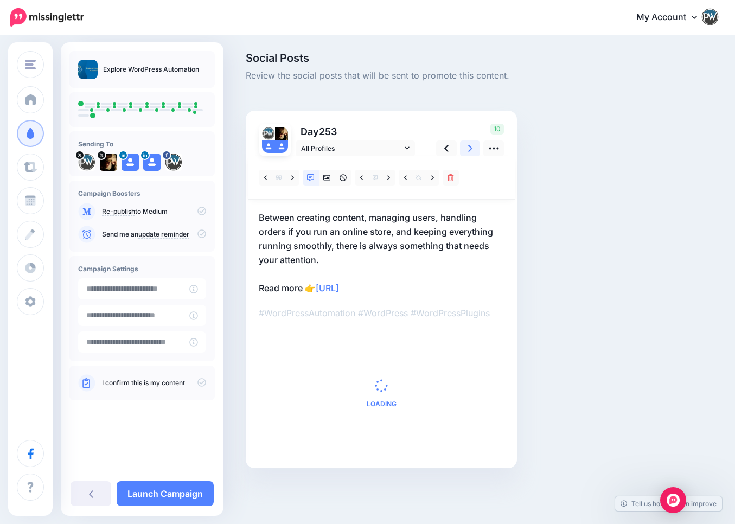
click at [472, 149] on icon at bounding box center [470, 148] width 4 height 11
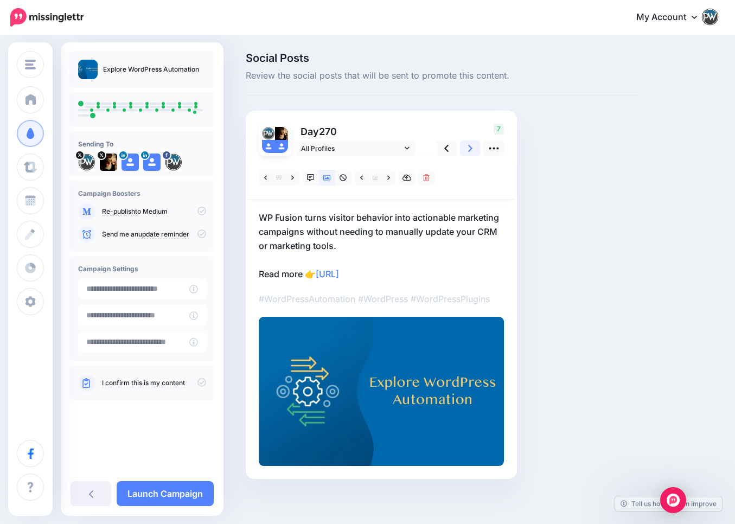
click at [472, 149] on icon at bounding box center [470, 148] width 4 height 11
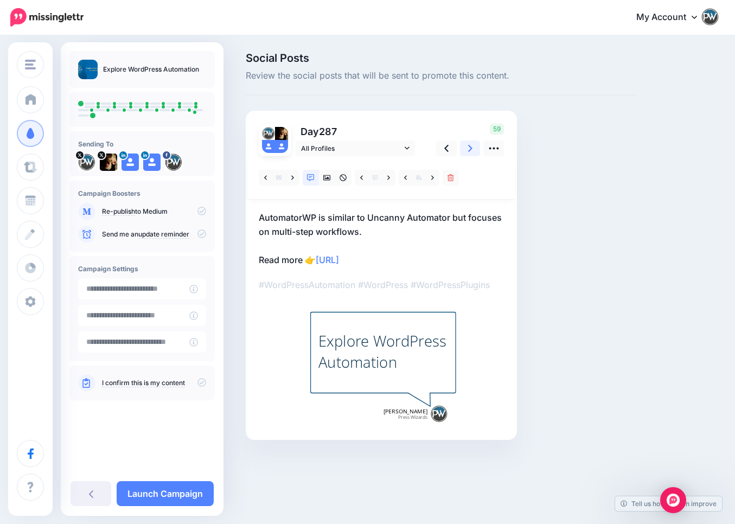
click at [472, 149] on icon at bounding box center [470, 148] width 4 height 11
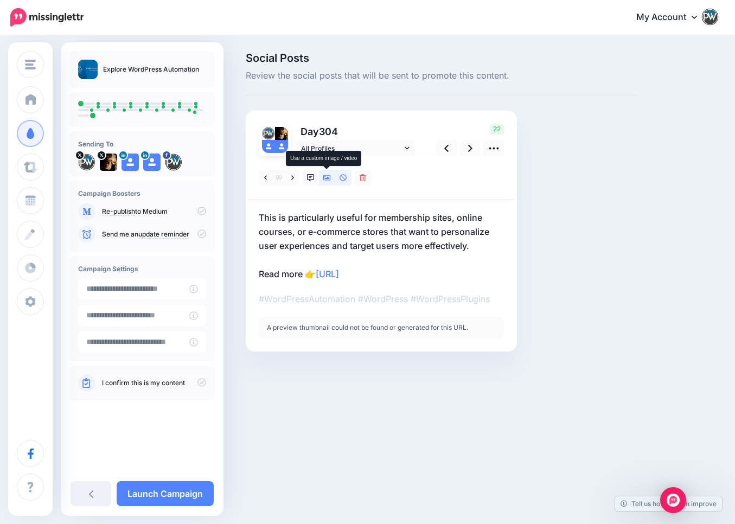
click at [328, 179] on icon at bounding box center [327, 178] width 8 height 8
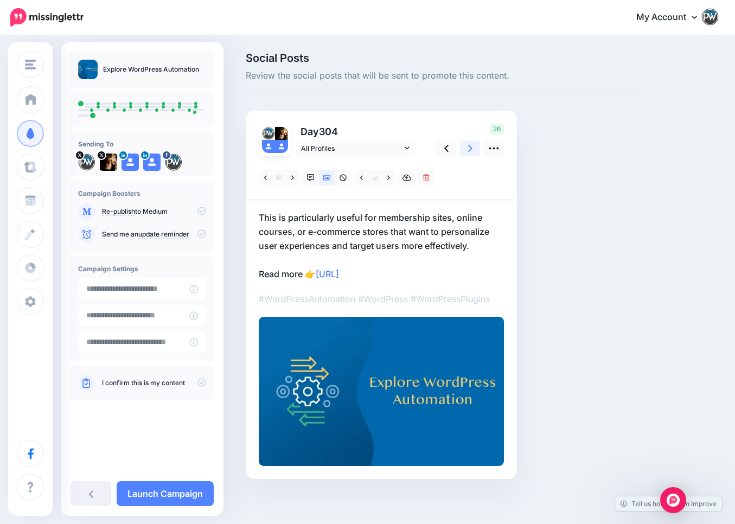
click at [468, 151] on icon at bounding box center [470, 148] width 4 height 7
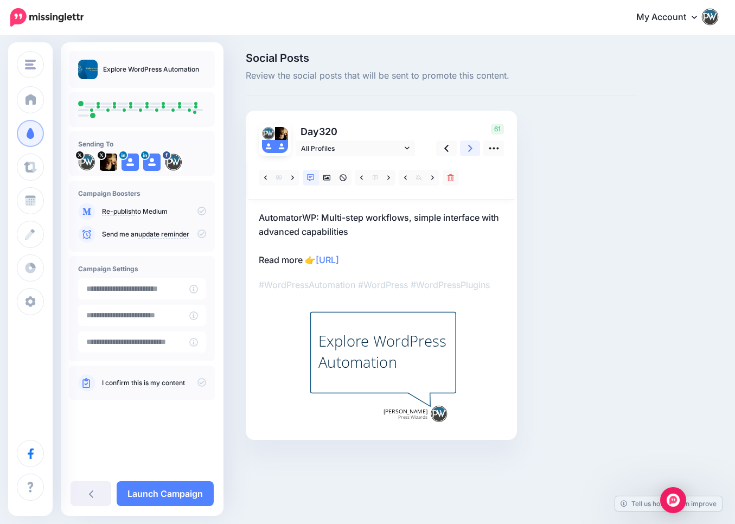
click at [468, 151] on icon at bounding box center [470, 148] width 4 height 7
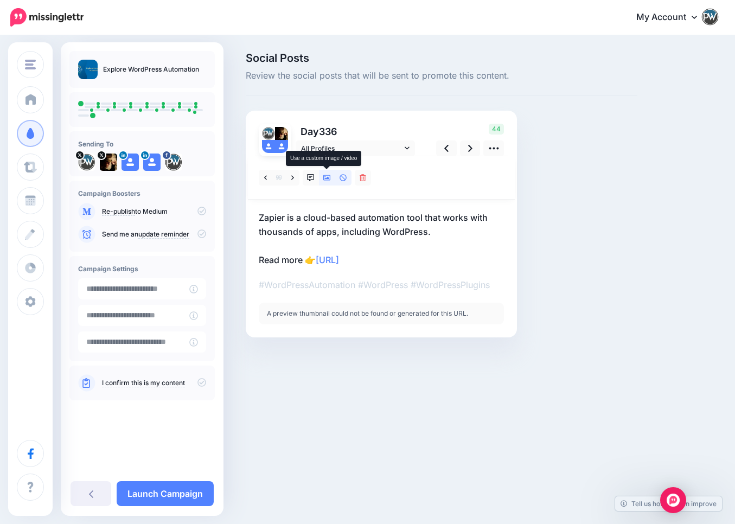
click at [328, 177] on icon at bounding box center [327, 177] width 8 height 5
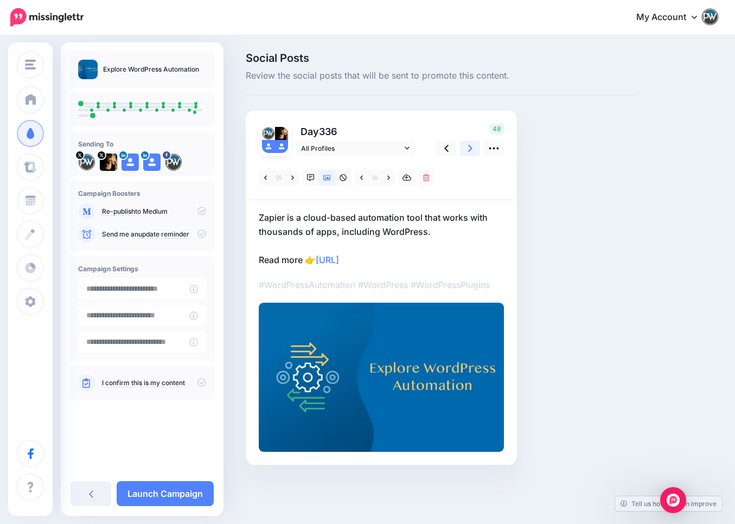
click at [472, 151] on icon at bounding box center [470, 148] width 4 height 11
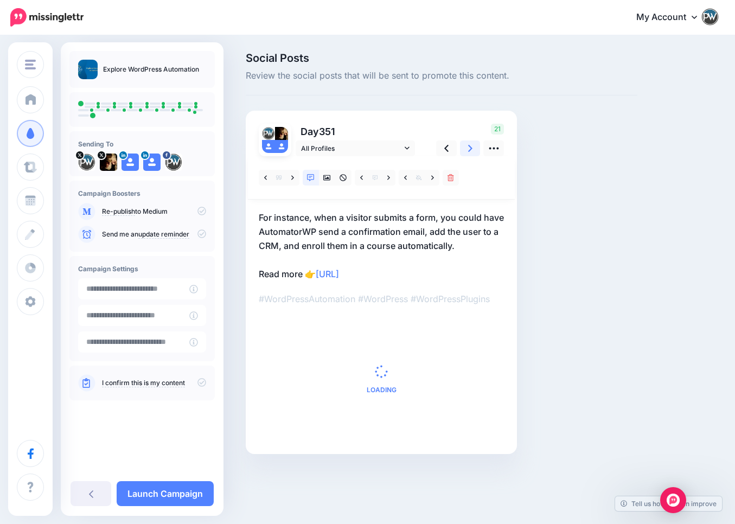
click at [472, 151] on icon at bounding box center [470, 148] width 4 height 11
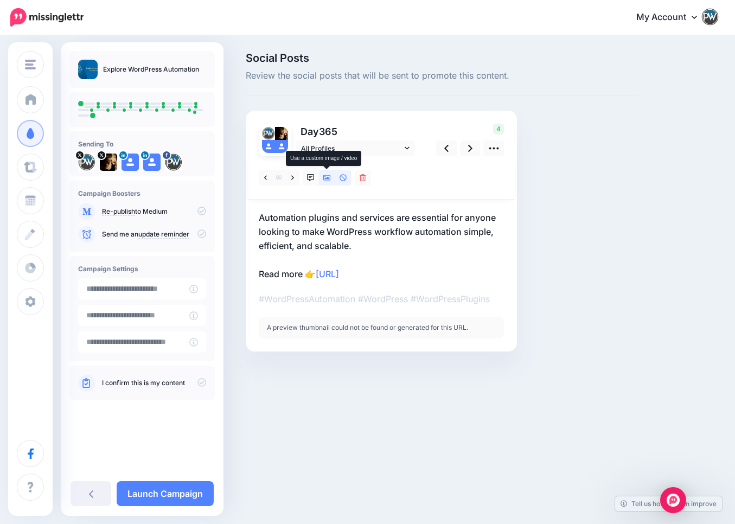
click at [325, 176] on icon at bounding box center [327, 177] width 8 height 5
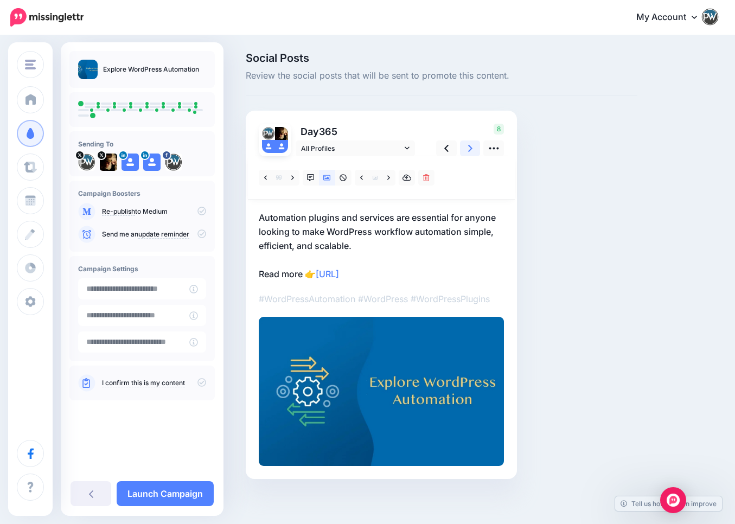
click at [470, 150] on icon at bounding box center [470, 148] width 4 height 7
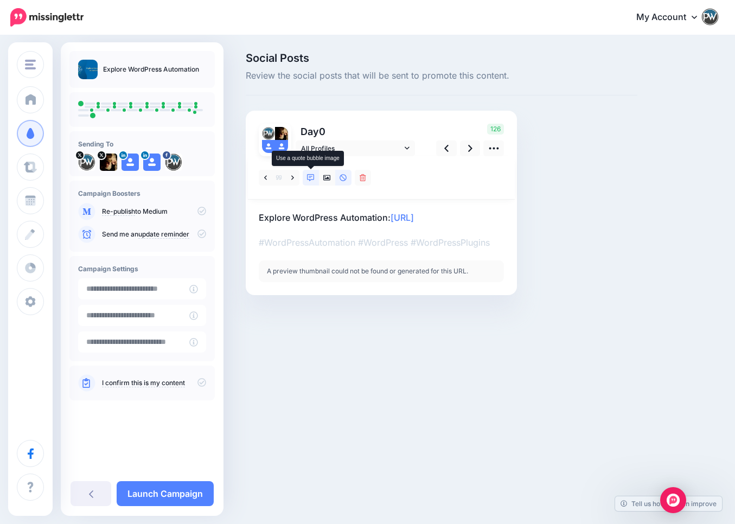
click at [309, 177] on icon at bounding box center [311, 178] width 8 height 8
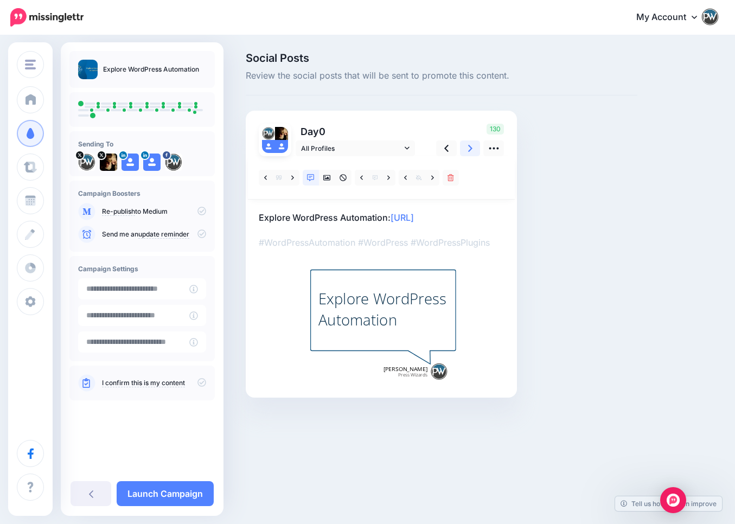
click at [472, 148] on icon at bounding box center [470, 148] width 4 height 11
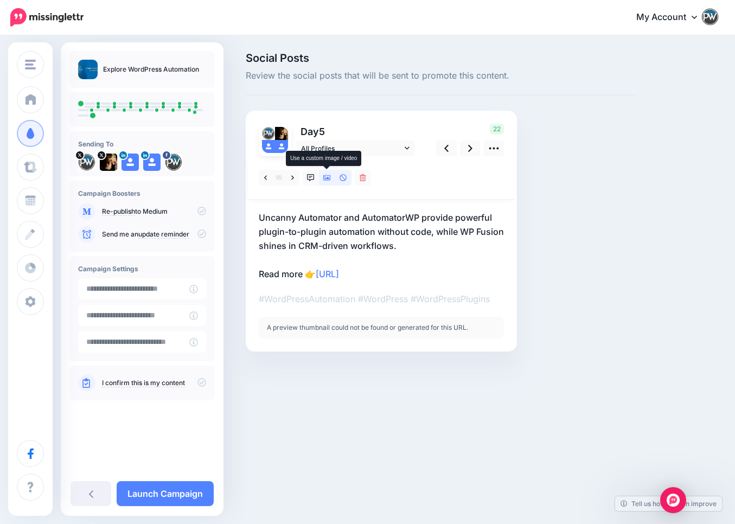
click at [329, 180] on icon at bounding box center [327, 178] width 8 height 8
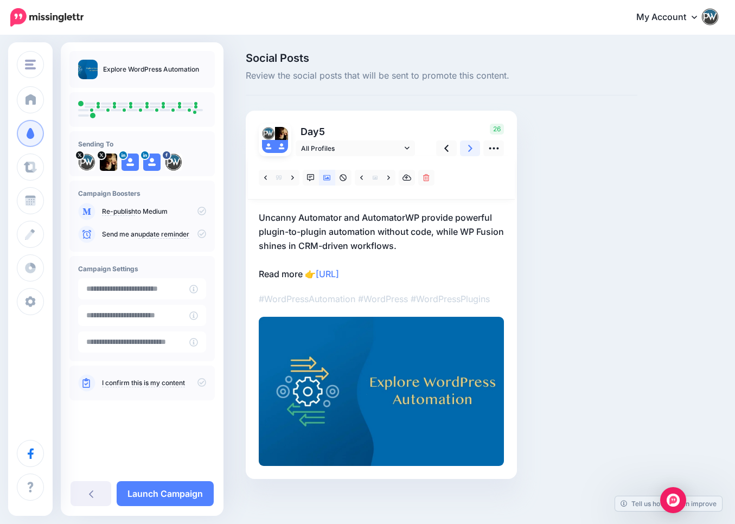
click at [469, 148] on icon at bounding box center [470, 148] width 4 height 11
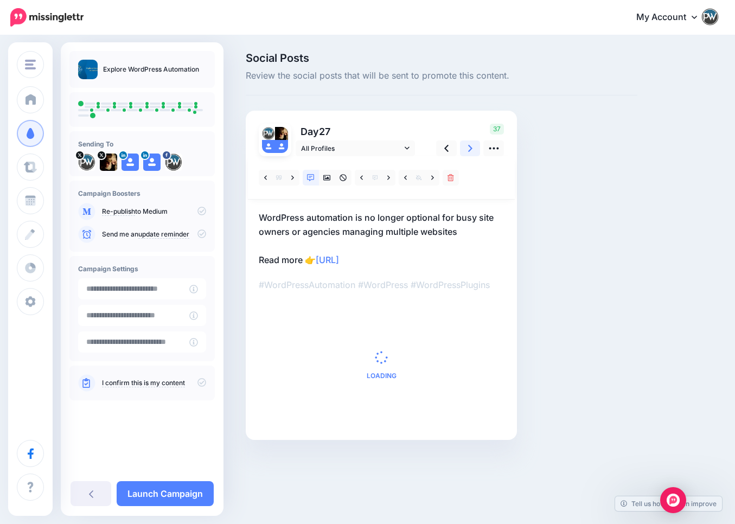
click at [470, 150] on icon at bounding box center [470, 148] width 4 height 11
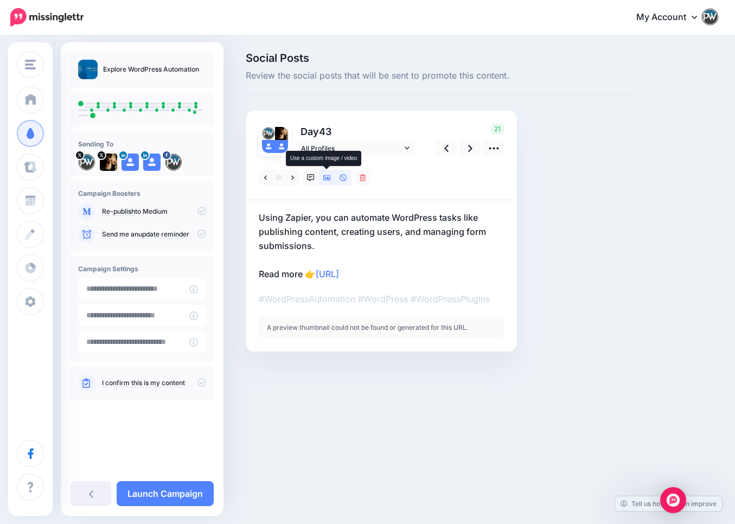
click at [327, 176] on icon at bounding box center [327, 178] width 8 height 8
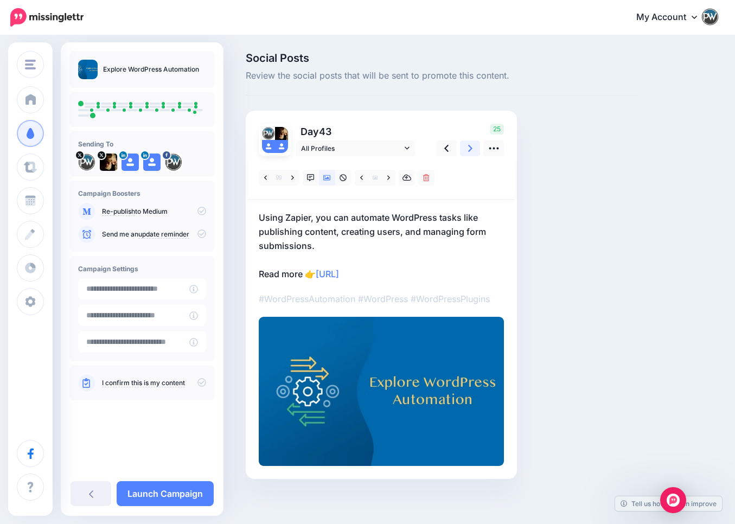
click at [471, 150] on icon at bounding box center [470, 148] width 4 height 11
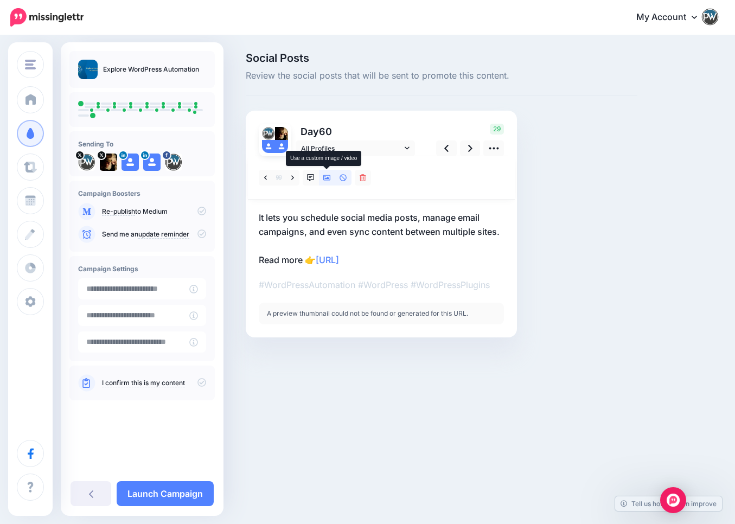
click at [325, 180] on icon at bounding box center [327, 177] width 8 height 5
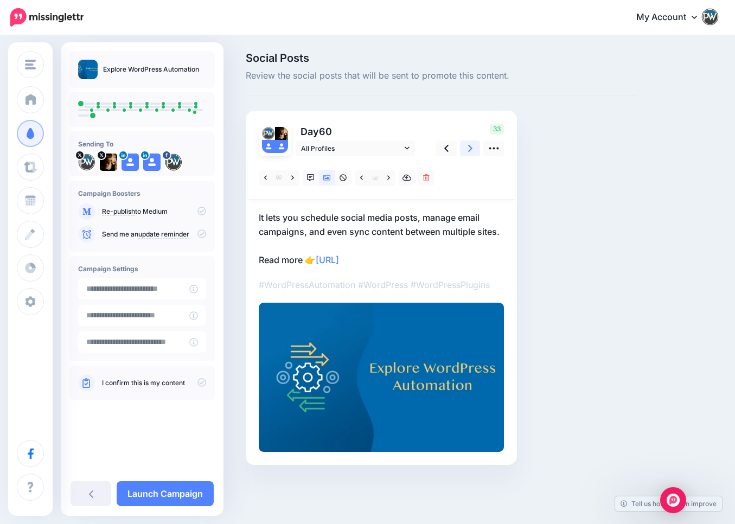
click at [468, 149] on link at bounding box center [470, 148] width 21 height 16
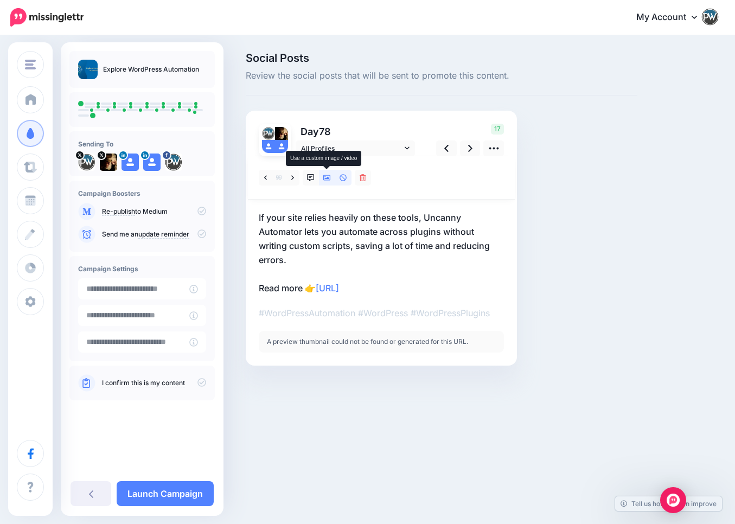
click at [323, 179] on icon at bounding box center [327, 178] width 8 height 8
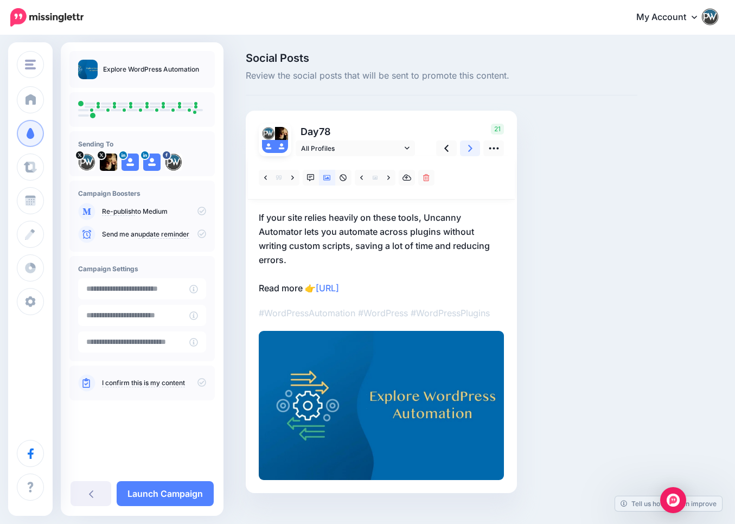
click at [469, 145] on icon at bounding box center [470, 148] width 4 height 7
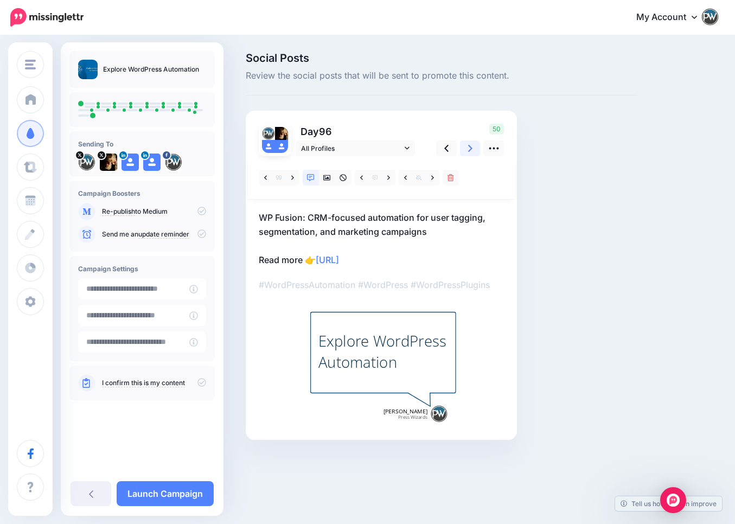
click at [472, 149] on icon at bounding box center [470, 148] width 4 height 11
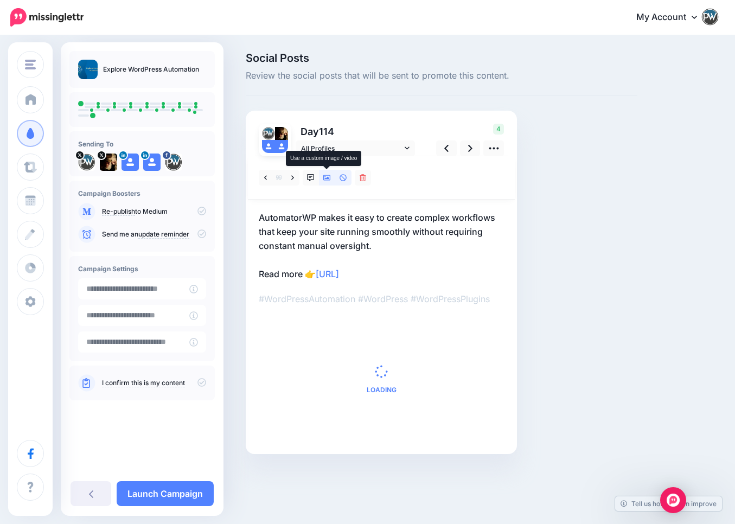
click at [326, 175] on icon at bounding box center [327, 177] width 8 height 5
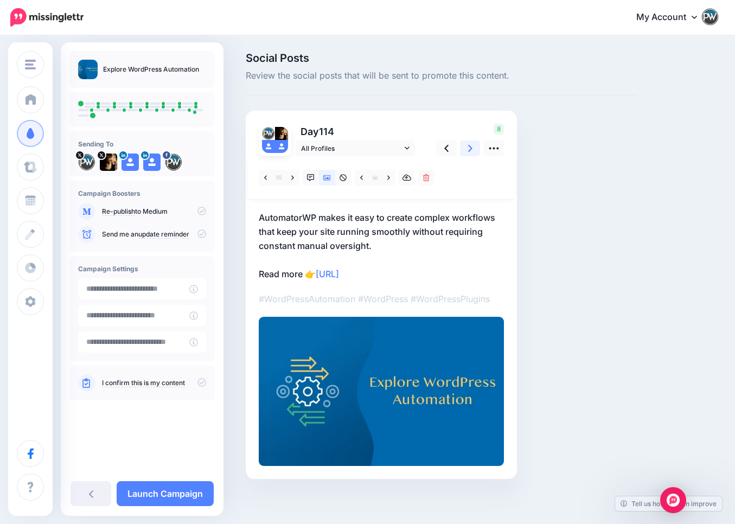
click at [470, 146] on icon at bounding box center [470, 148] width 4 height 7
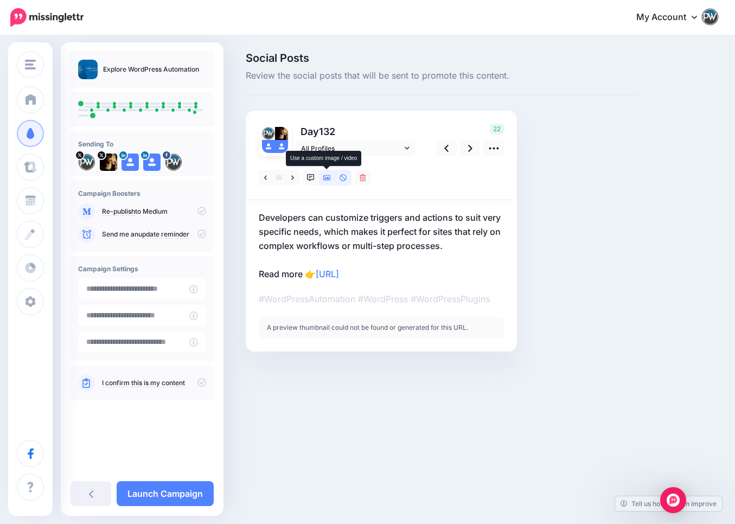
click at [329, 176] on icon at bounding box center [327, 178] width 8 height 8
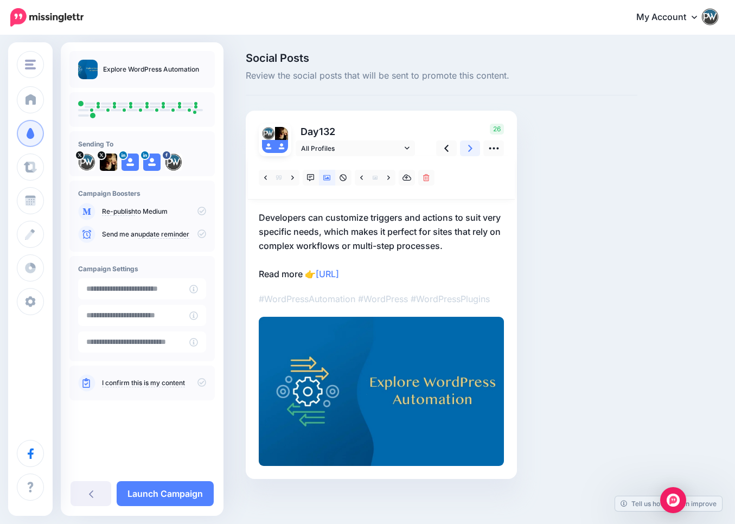
click at [472, 151] on link at bounding box center [470, 148] width 21 height 16
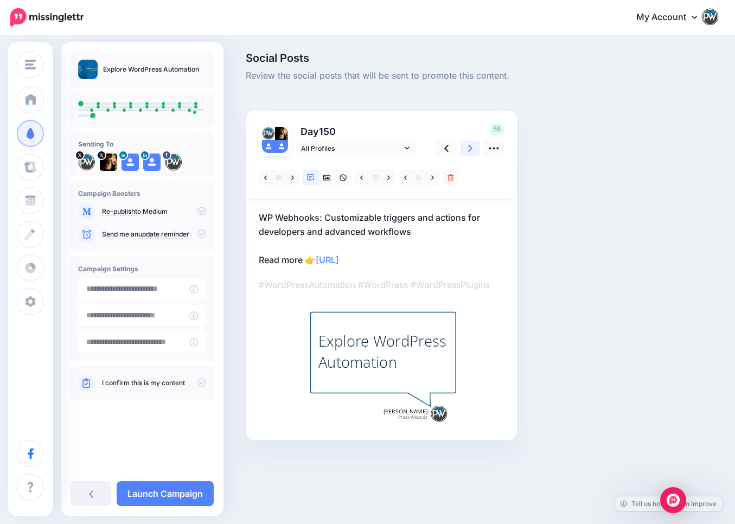
click at [473, 148] on link at bounding box center [470, 148] width 21 height 16
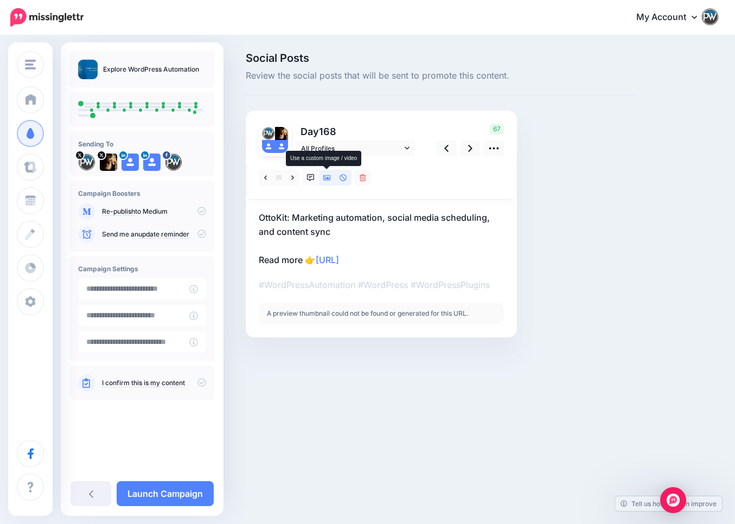
click at [328, 177] on icon at bounding box center [327, 178] width 8 height 8
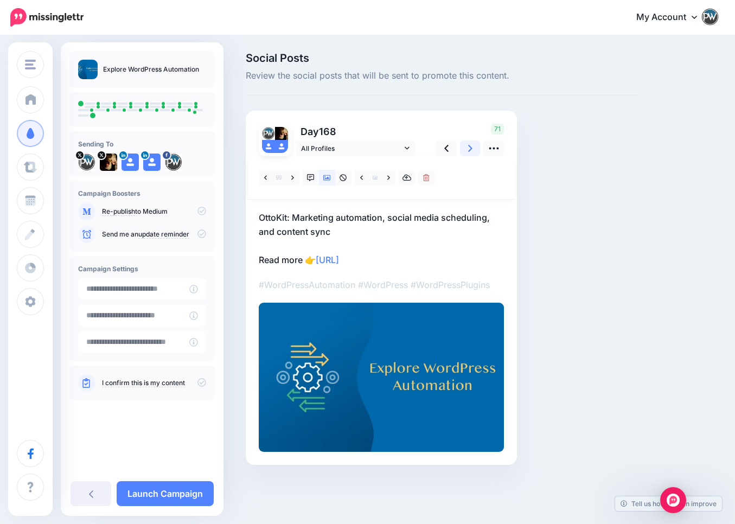
click at [473, 146] on link at bounding box center [470, 148] width 21 height 16
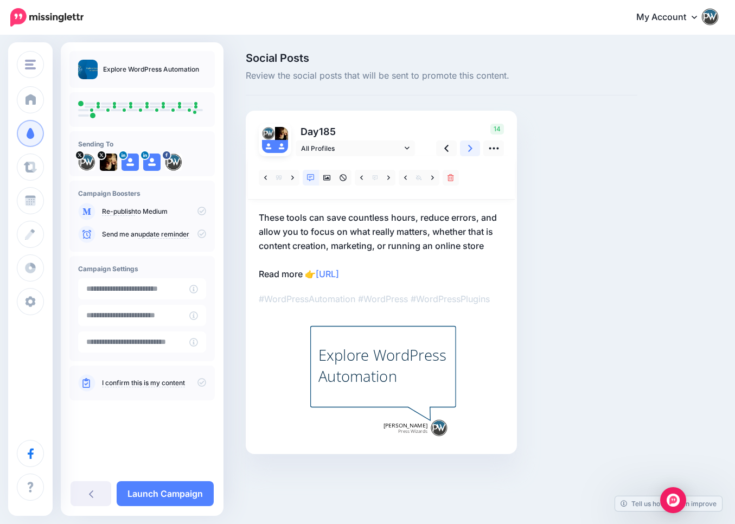
click at [468, 150] on icon at bounding box center [470, 148] width 4 height 11
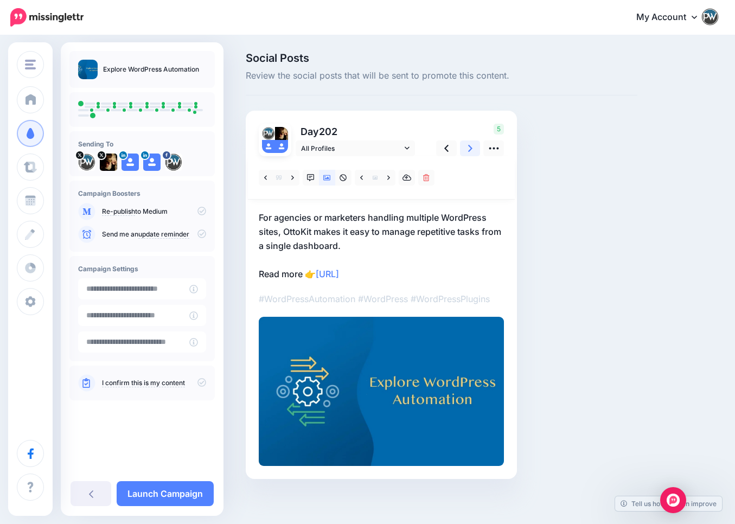
click at [468, 150] on icon at bounding box center [470, 148] width 4 height 11
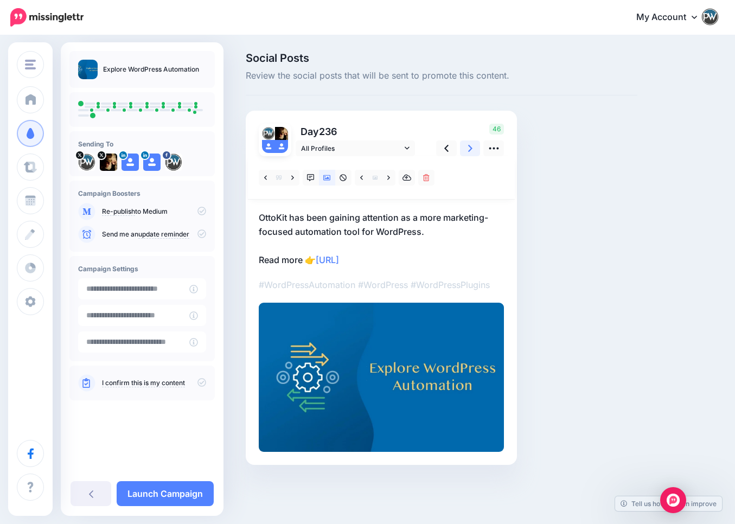
click at [468, 150] on icon at bounding box center [470, 148] width 4 height 11
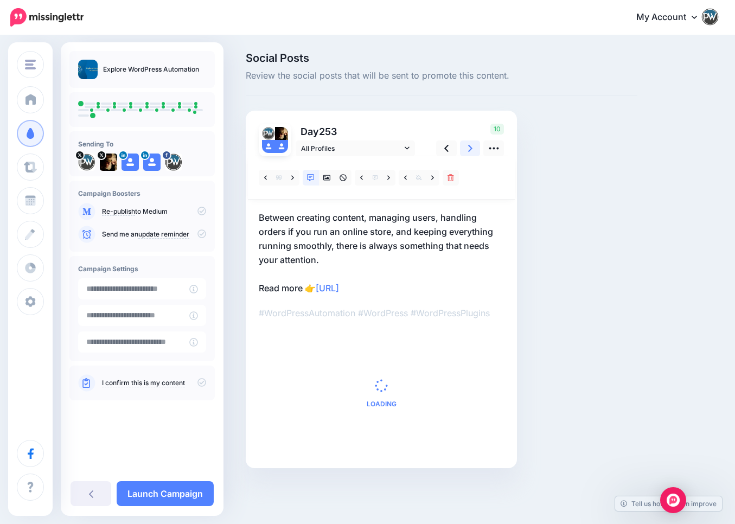
click at [468, 150] on icon at bounding box center [470, 148] width 4 height 11
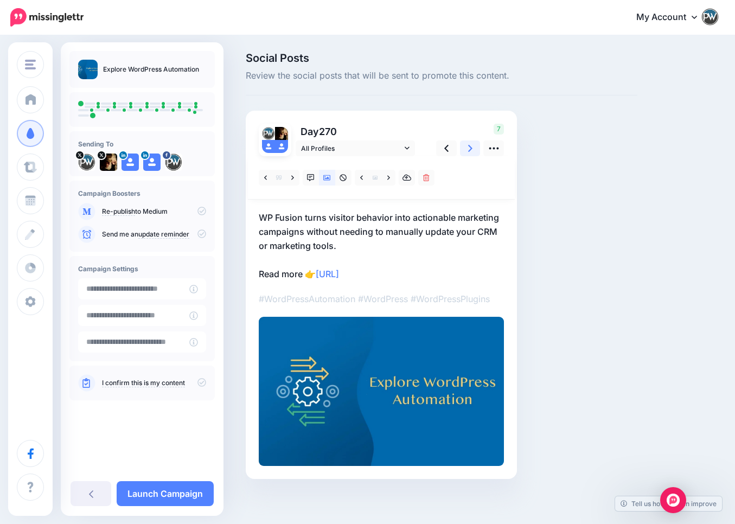
click at [468, 150] on icon at bounding box center [470, 148] width 4 height 11
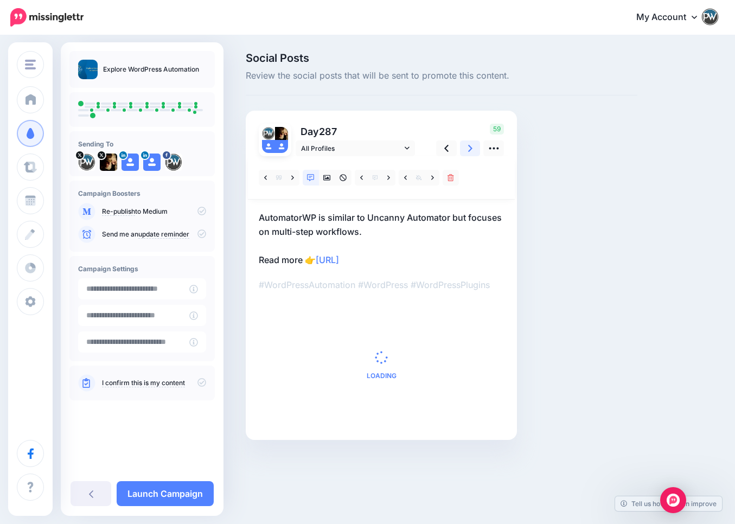
click at [468, 150] on icon at bounding box center [470, 148] width 4 height 11
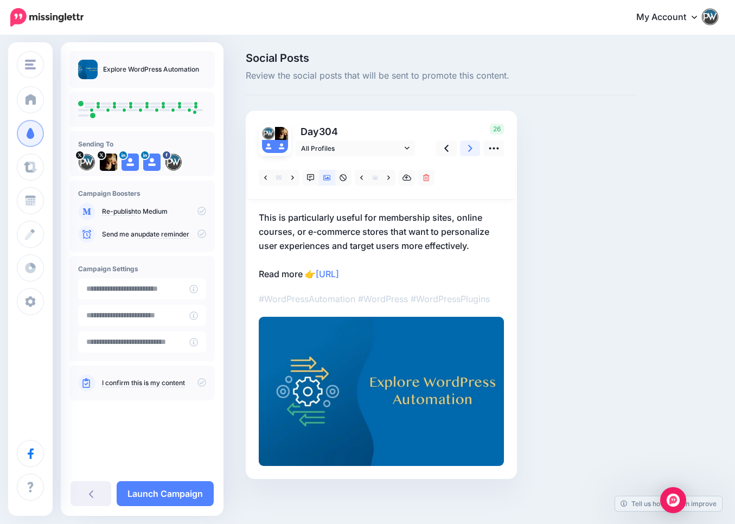
click at [468, 150] on icon at bounding box center [470, 148] width 4 height 11
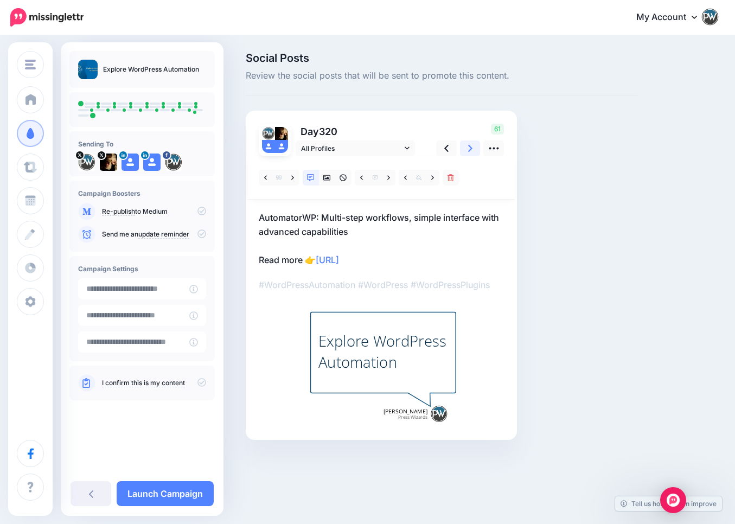
click at [468, 150] on icon at bounding box center [470, 148] width 4 height 11
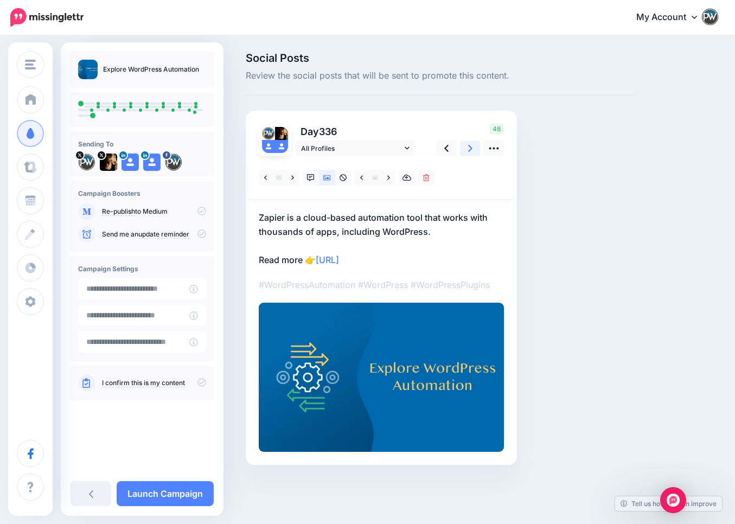
click at [468, 150] on icon at bounding box center [470, 148] width 4 height 11
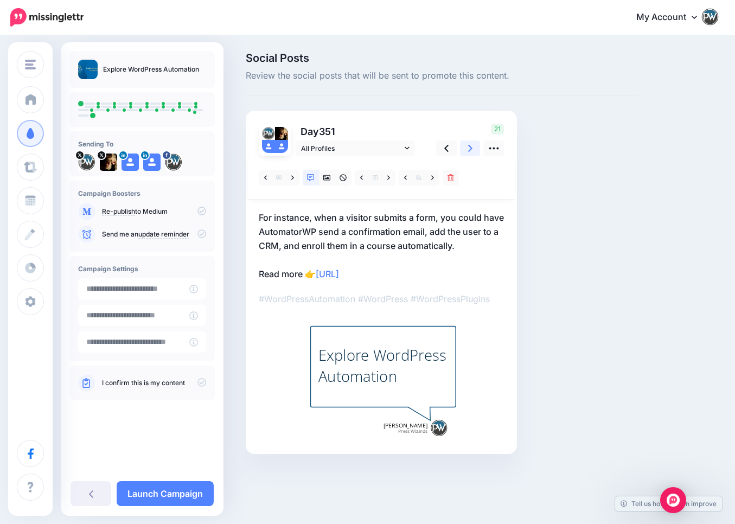
click at [468, 150] on icon at bounding box center [470, 148] width 4 height 11
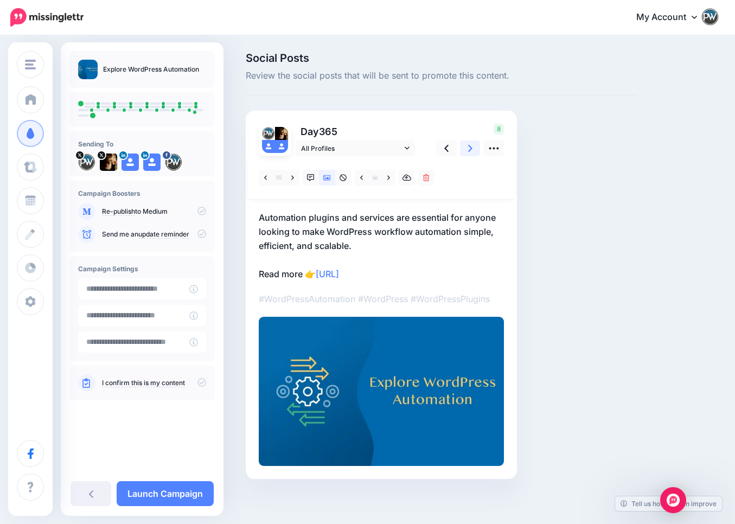
click at [468, 150] on icon at bounding box center [470, 148] width 4 height 11
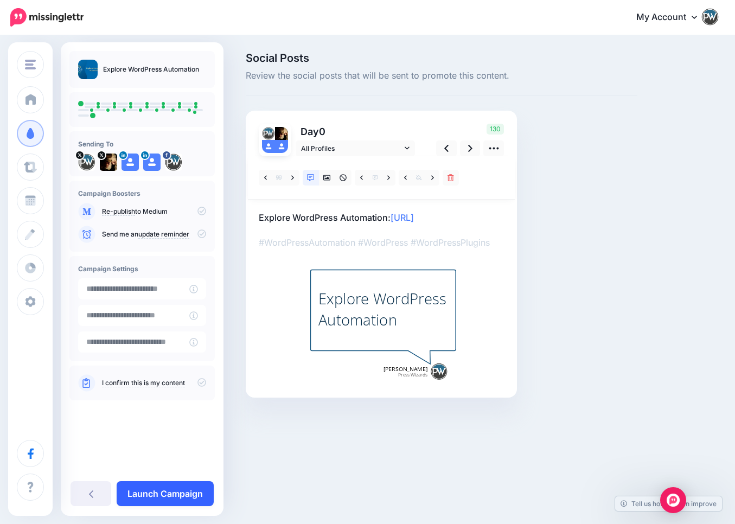
click at [175, 491] on link "Launch Campaign" at bounding box center [165, 493] width 97 height 25
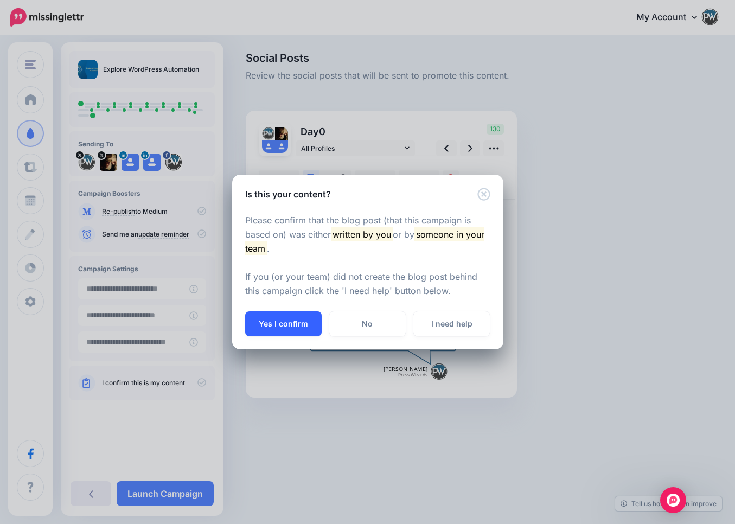
click at [280, 325] on button "Yes I confirm" at bounding box center [283, 323] width 76 height 25
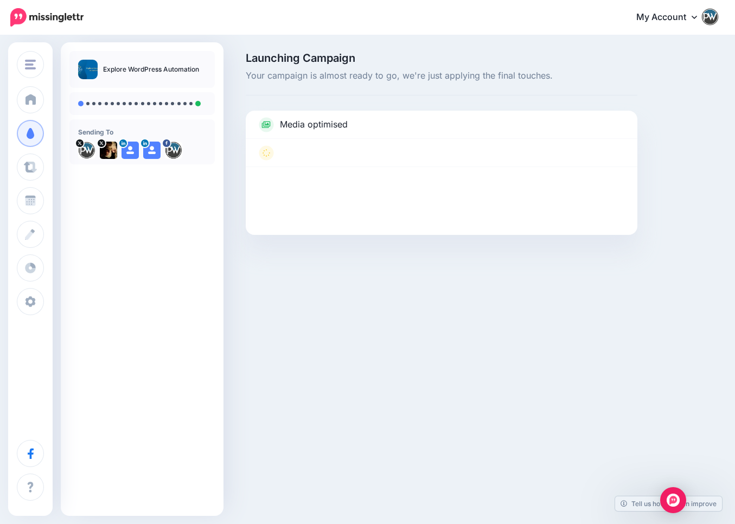
click at [256, 22] on div "My Account Dashboard My Account Billing Facebook Community Help Center Logout" at bounding box center [408, 17] width 622 height 27
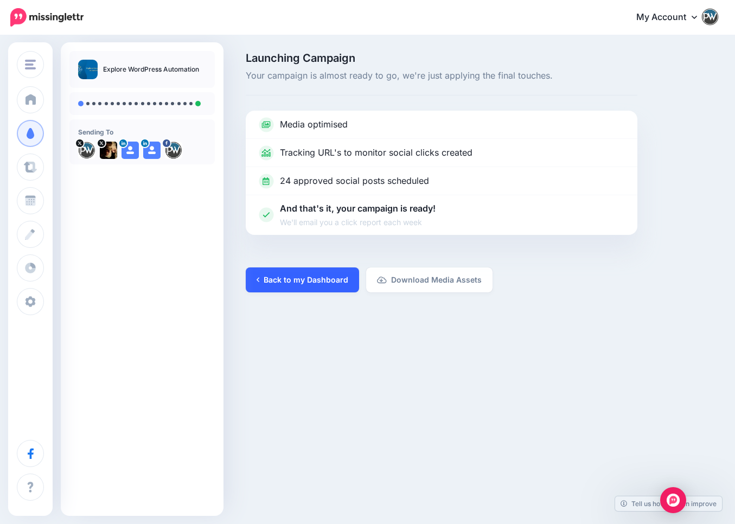
click at [319, 270] on link "Back to my Dashboard" at bounding box center [302, 279] width 113 height 25
